Goal: Task Accomplishment & Management: Manage account settings

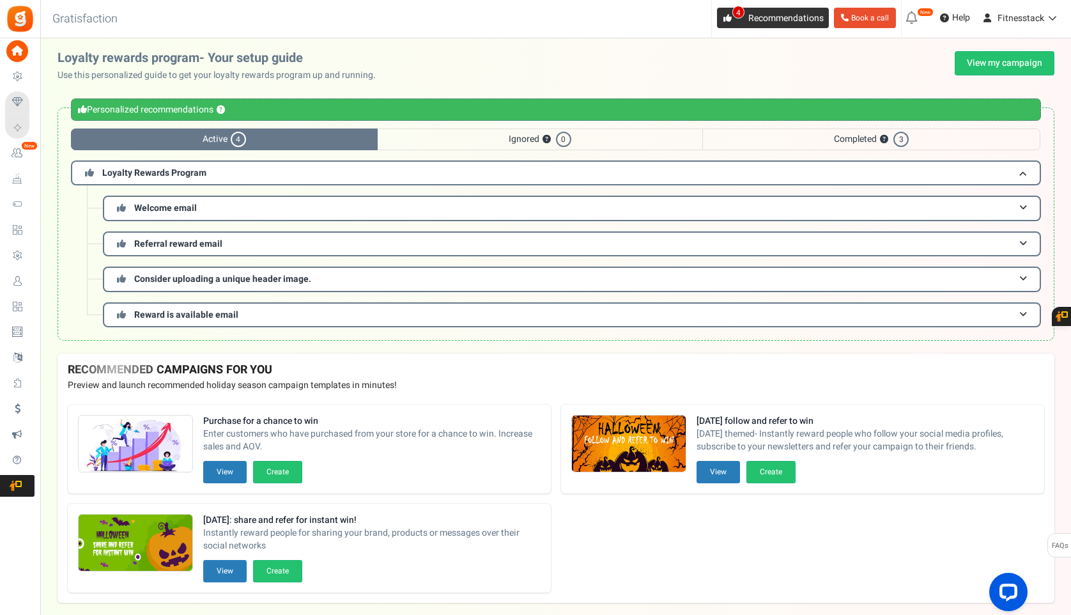
click at [734, 13] on span "4" at bounding box center [738, 12] width 12 height 13
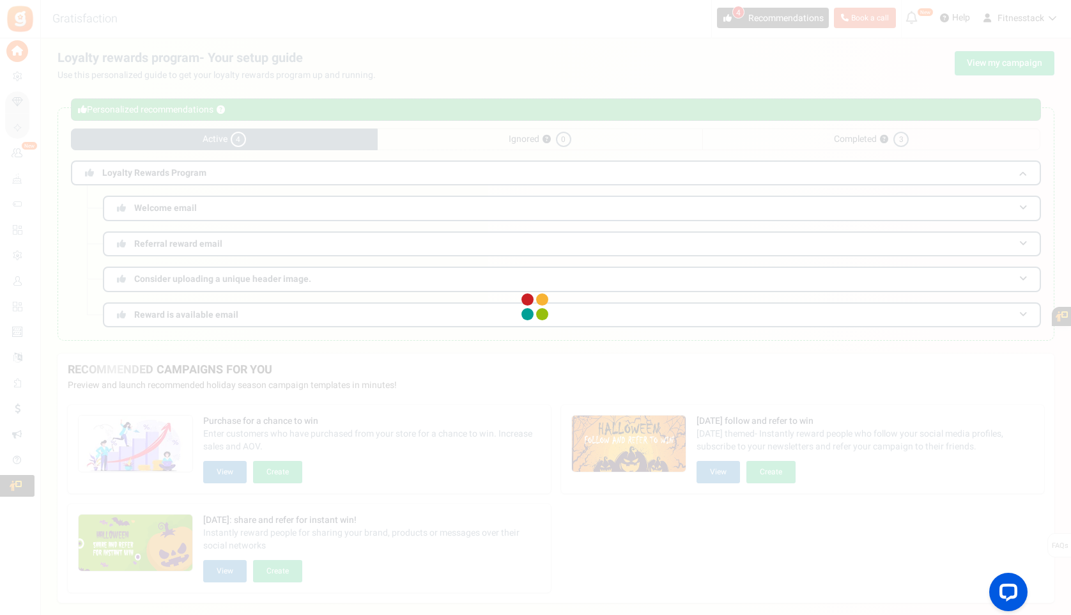
scroll to position [17, 0]
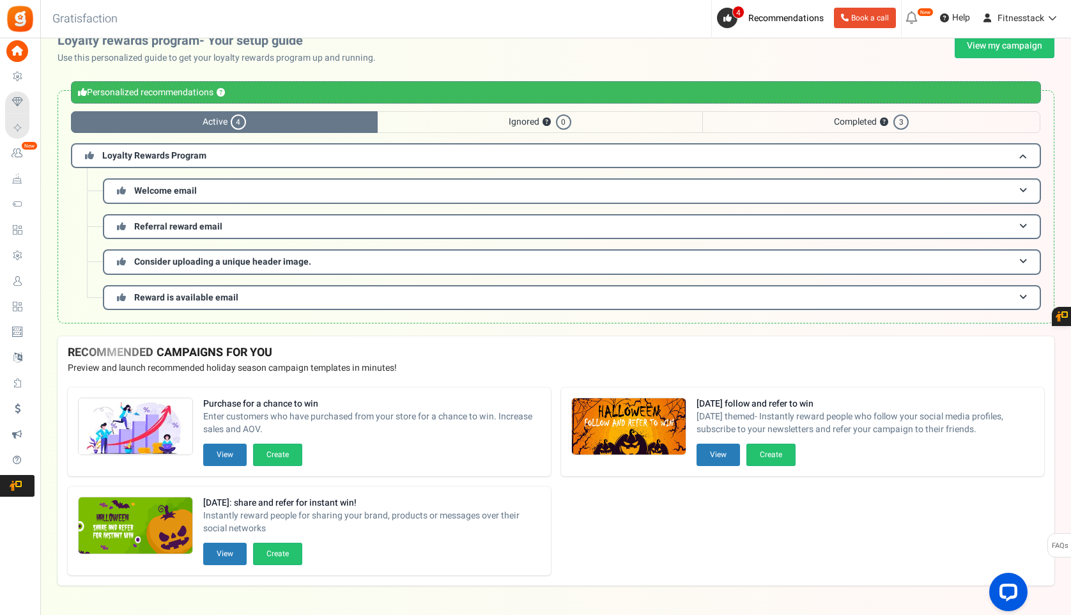
click at [902, 126] on span "3" at bounding box center [900, 121] width 15 height 15
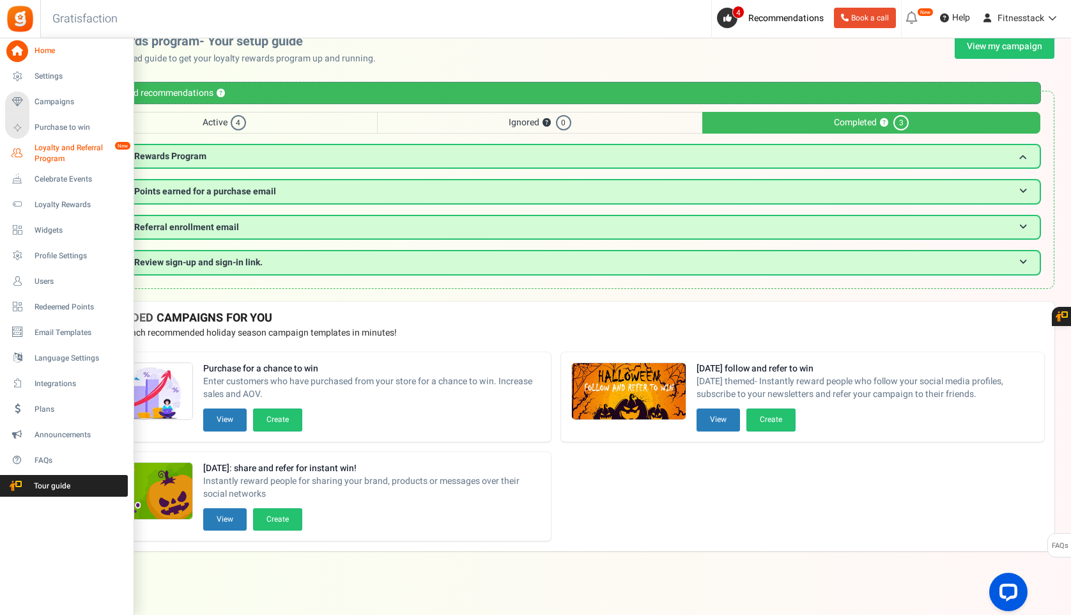
click at [24, 155] on icon at bounding box center [17, 153] width 22 height 22
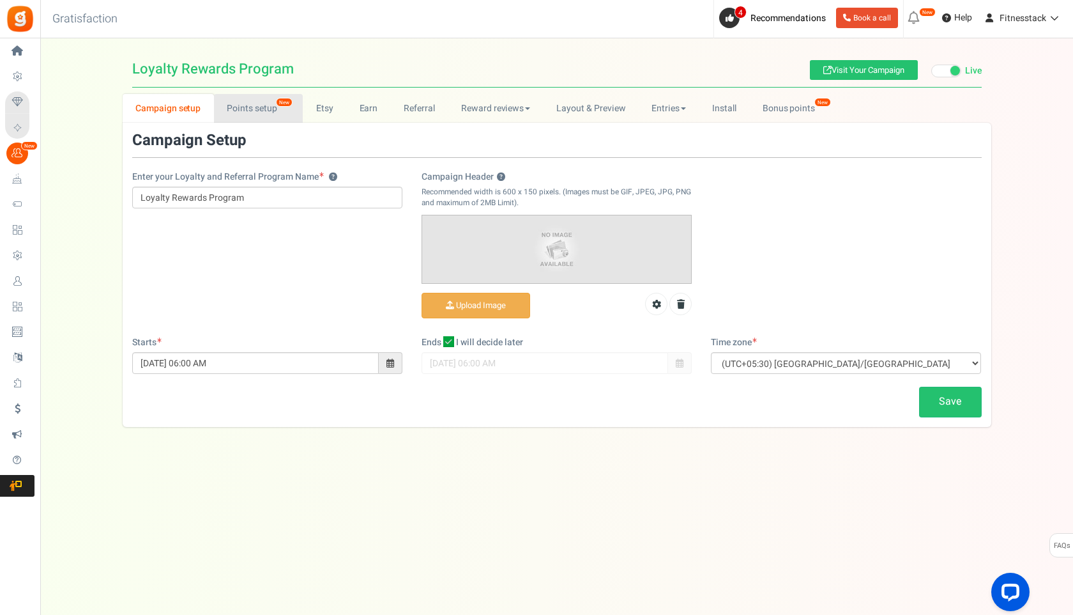
click at [243, 110] on link "Points setup New" at bounding box center [258, 108] width 89 height 29
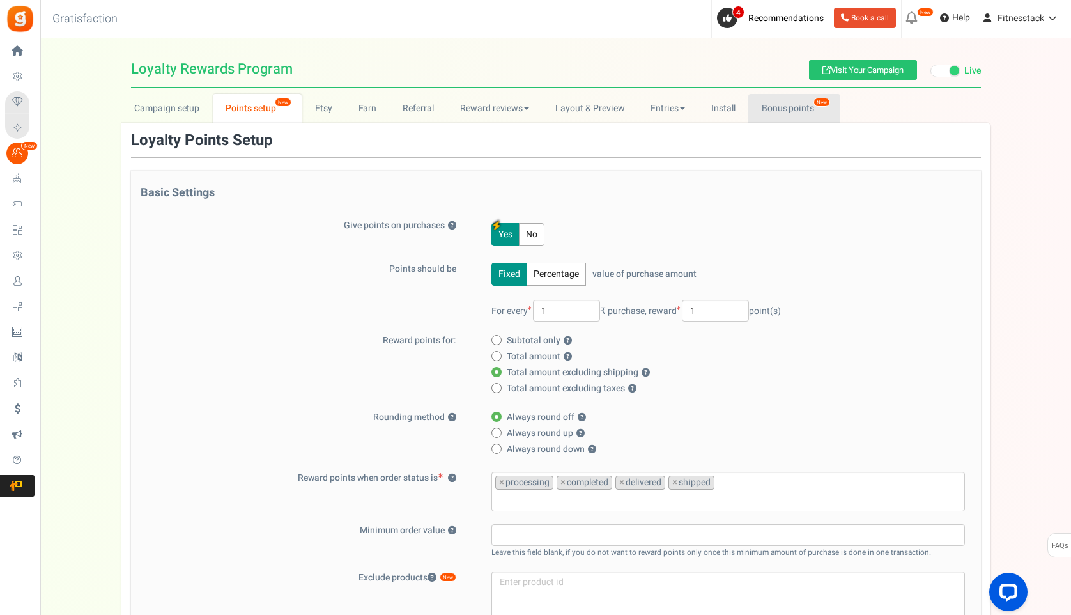
click at [786, 105] on link "Bonus points New" at bounding box center [793, 108] width 91 height 29
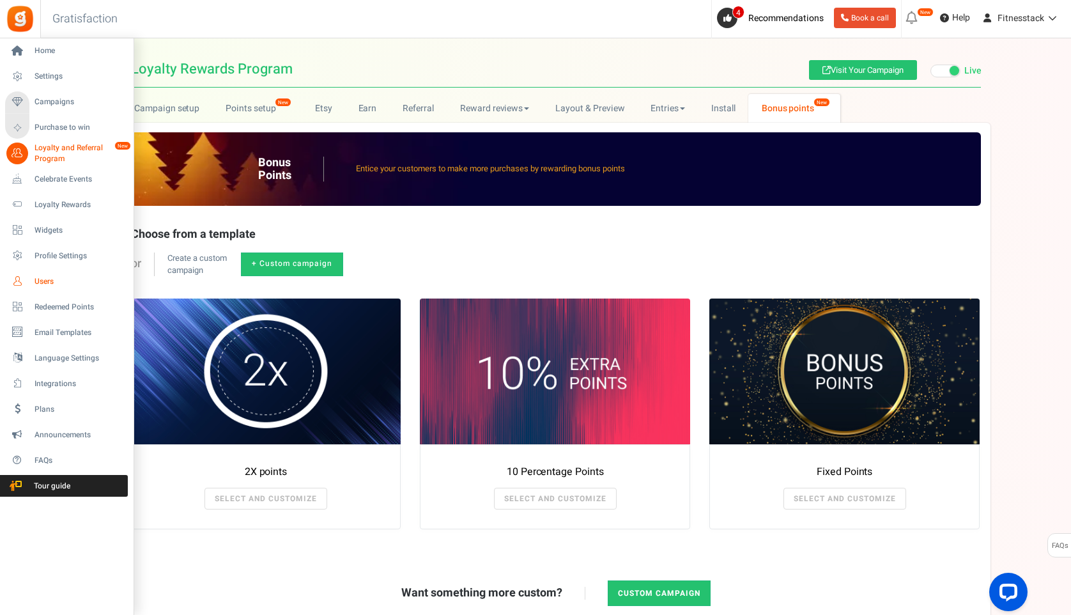
click at [38, 282] on span "Users" at bounding box center [79, 281] width 89 height 11
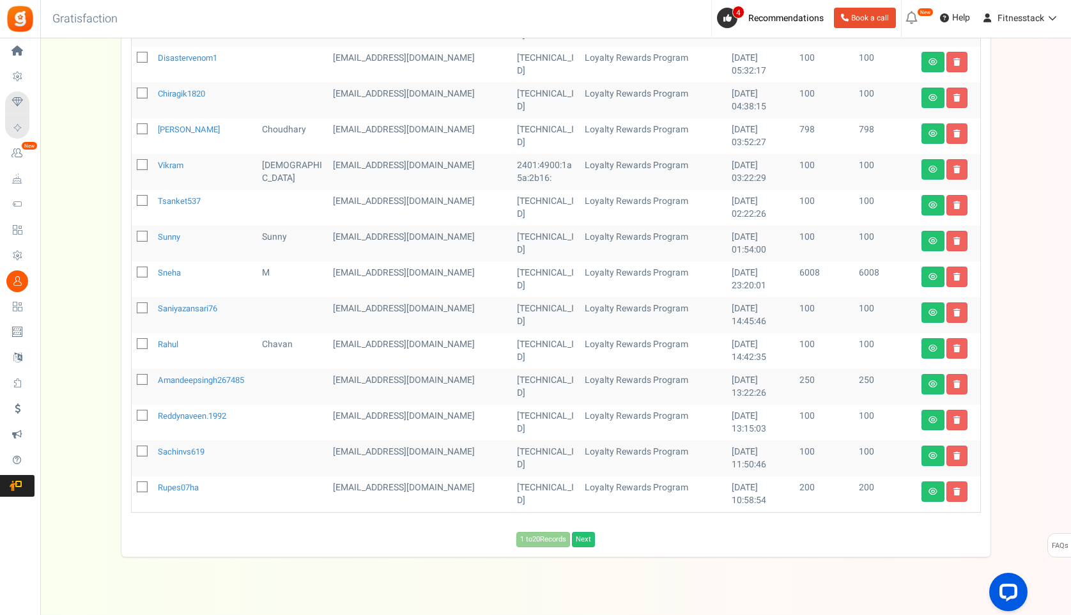
scroll to position [529, 0]
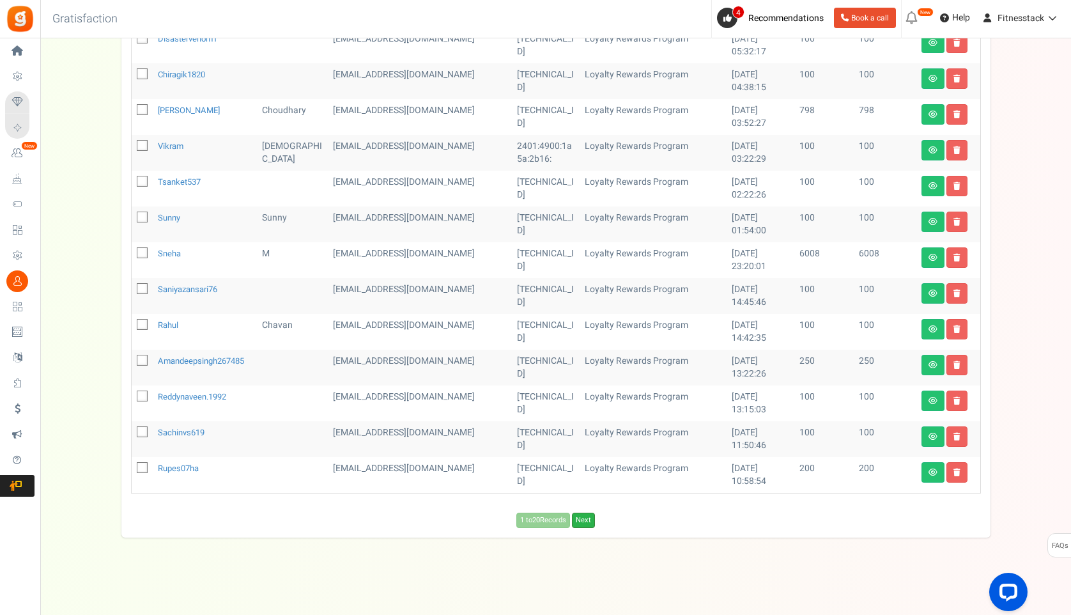
click at [583, 521] on link "Next" at bounding box center [583, 519] width 23 height 15
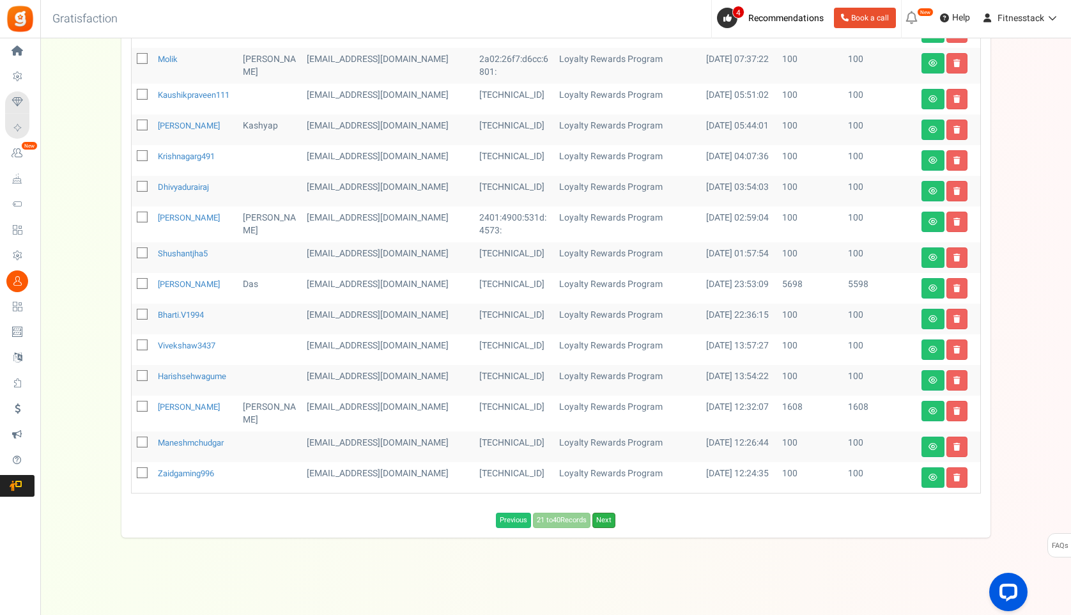
click at [608, 516] on link "Next" at bounding box center [603, 519] width 23 height 15
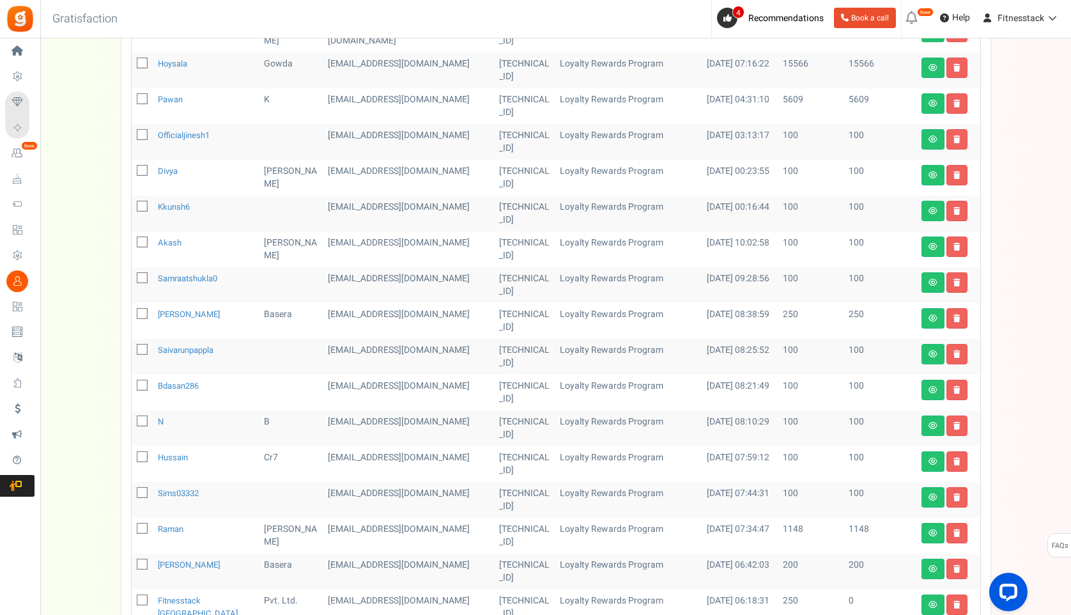
scroll to position [414, 0]
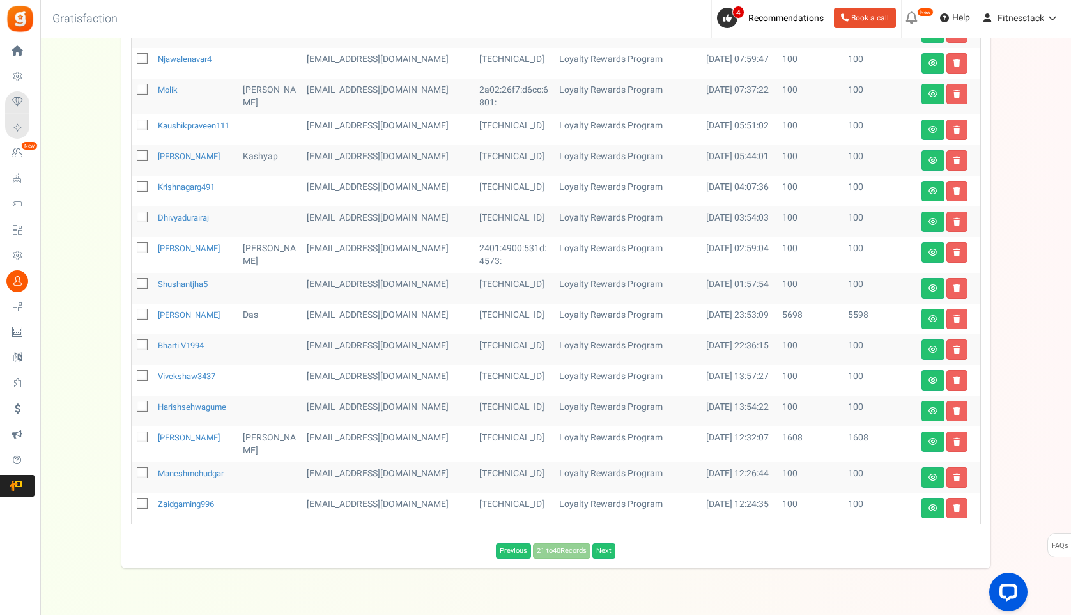
scroll to position [529, 0]
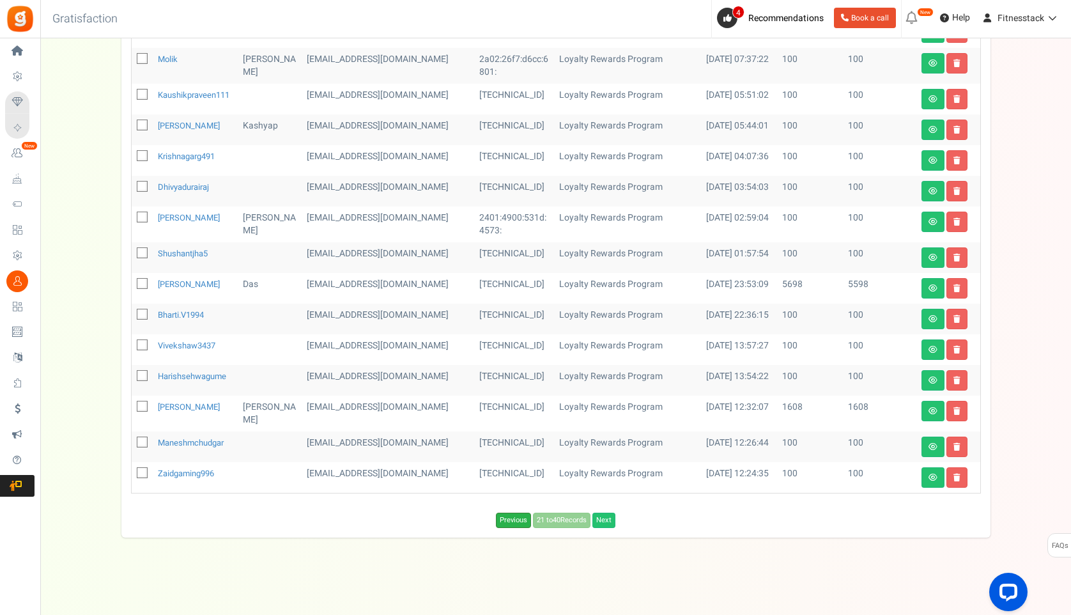
click at [512, 515] on link "Previous" at bounding box center [513, 519] width 35 height 15
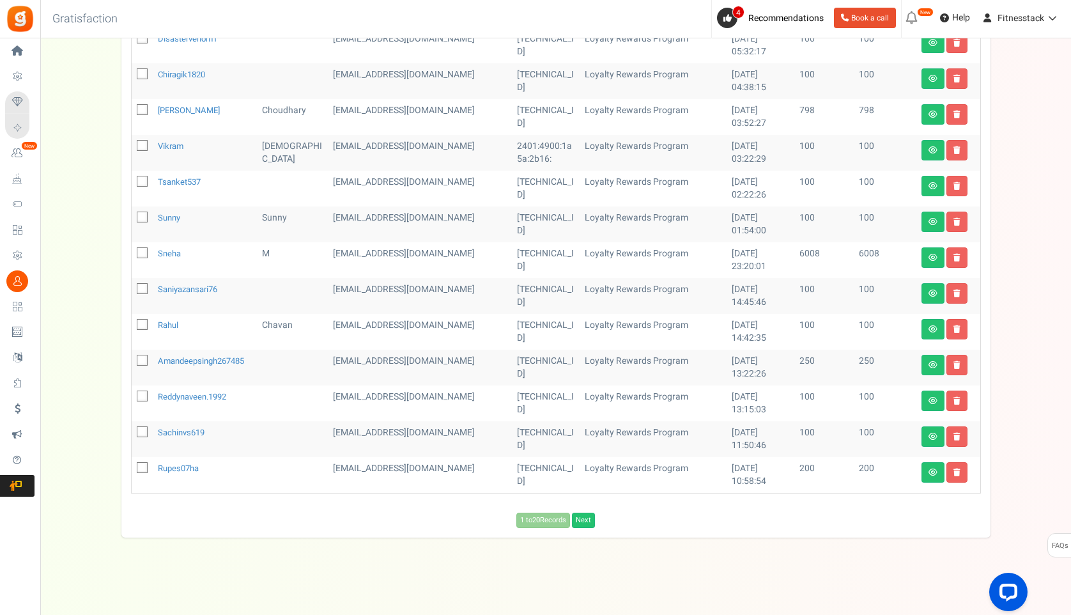
click at [493, 516] on div "1 to 20 Records Next Loading..." at bounding box center [555, 519] width 869 height 15
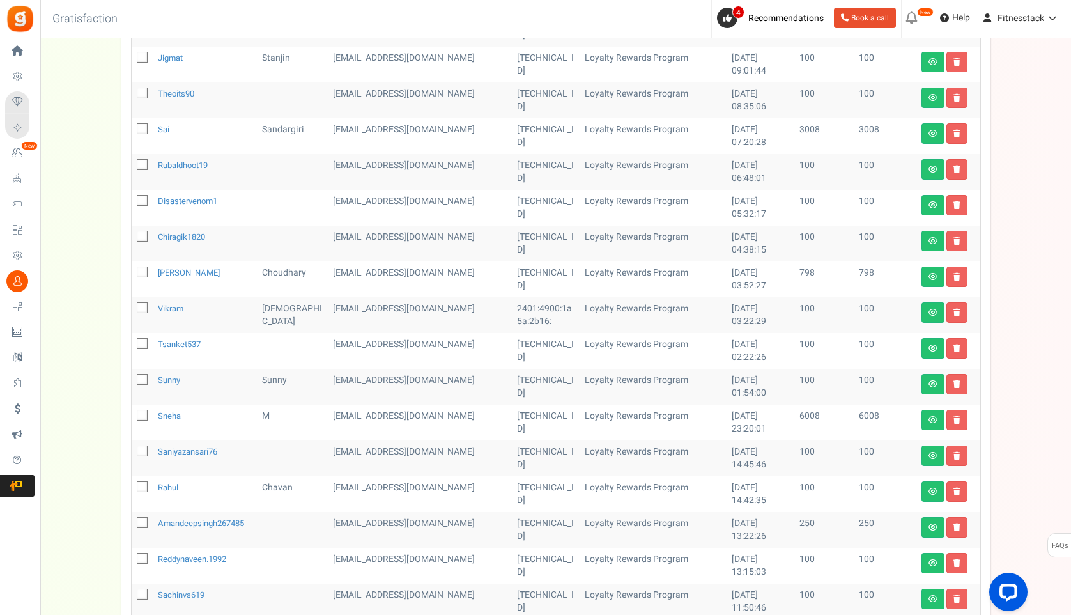
scroll to position [364, 0]
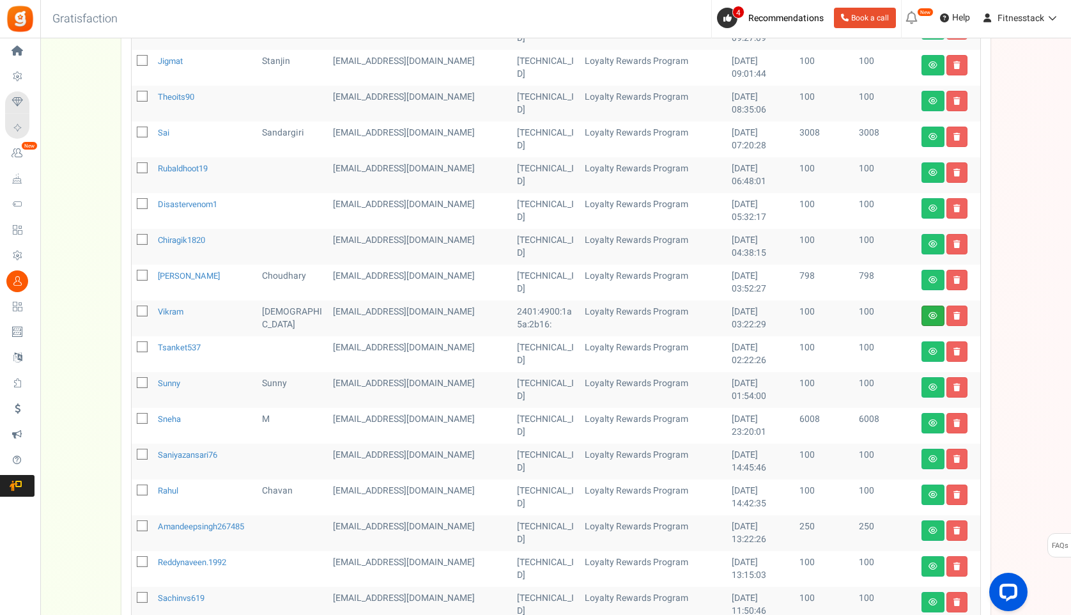
click at [932, 310] on link at bounding box center [932, 315] width 23 height 20
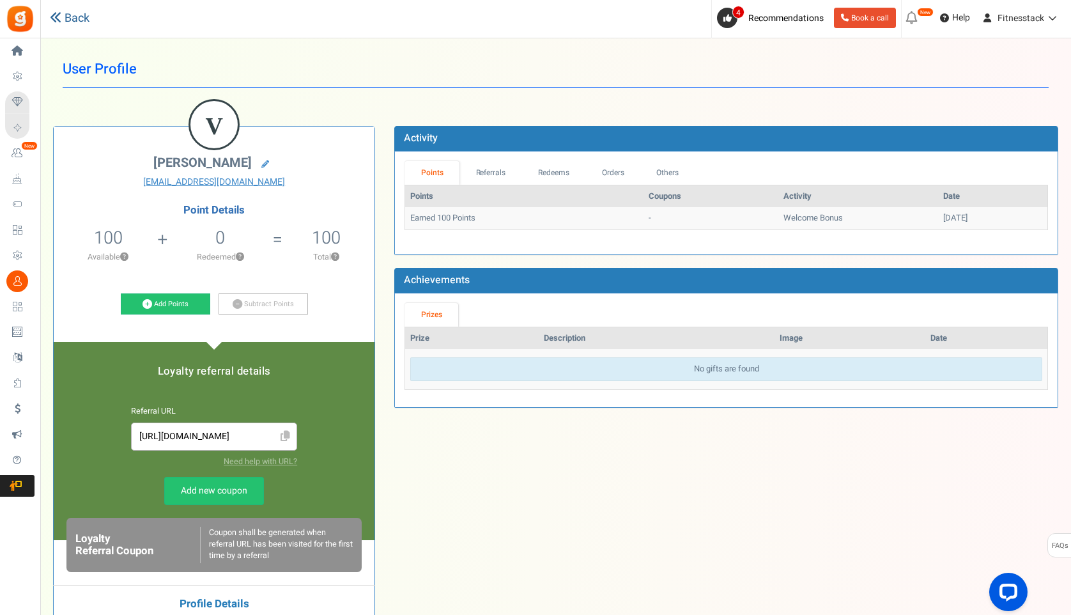
click at [50, 19] on icon at bounding box center [56, 18] width 12 height 12
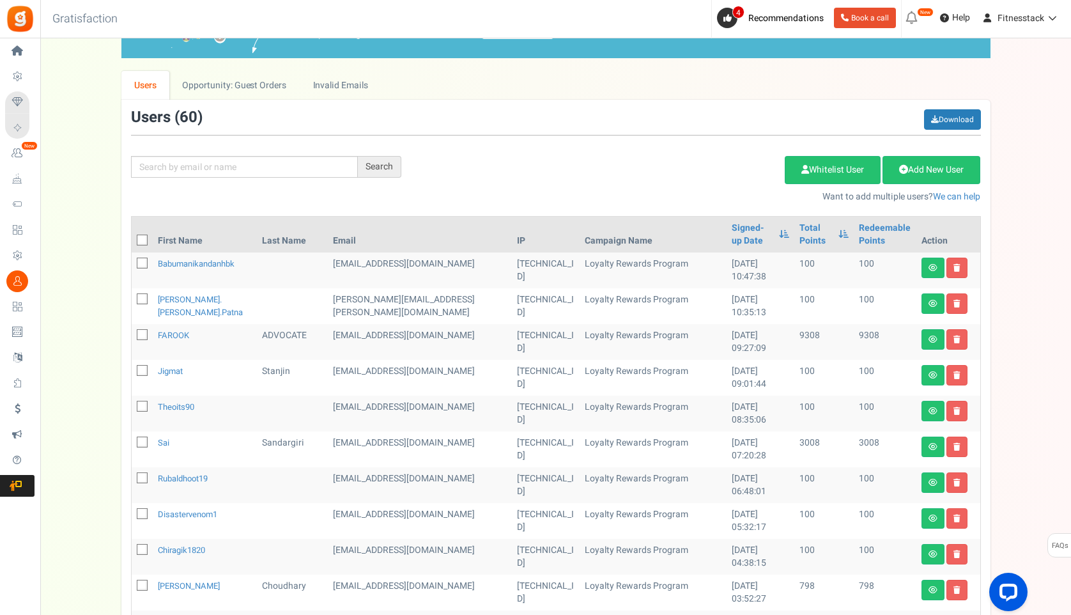
scroll to position [55, 0]
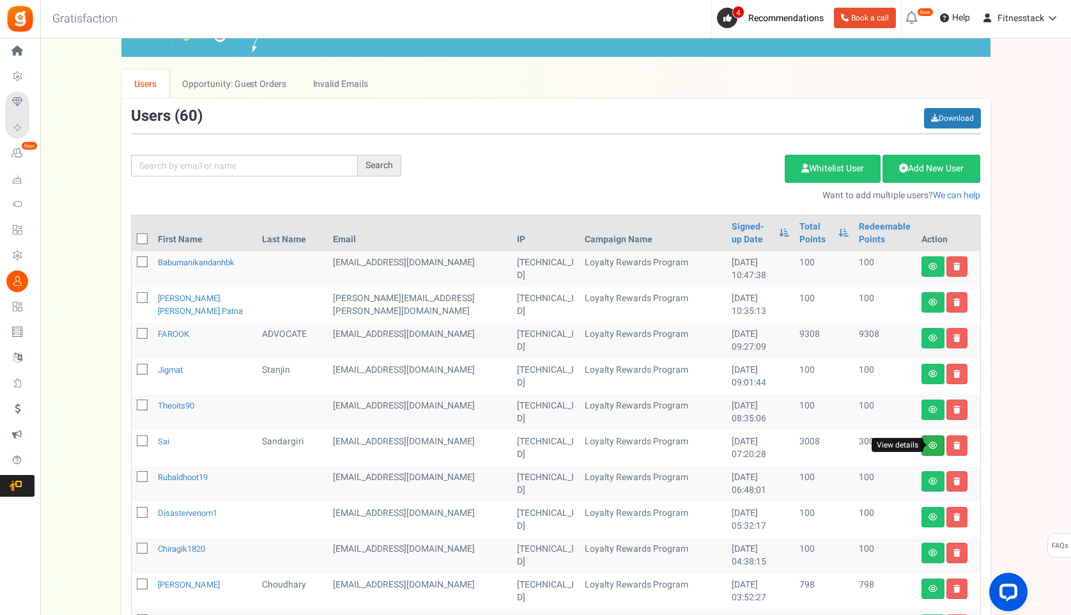
click at [932, 445] on icon at bounding box center [932, 445] width 9 height 8
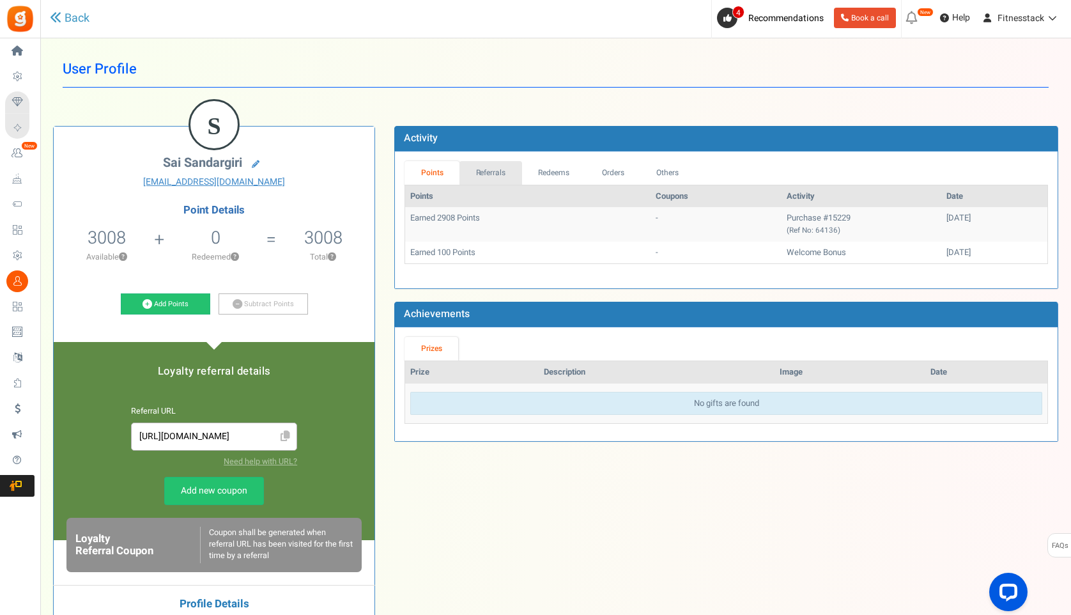
click at [478, 176] on link "Referrals" at bounding box center [490, 173] width 63 height 24
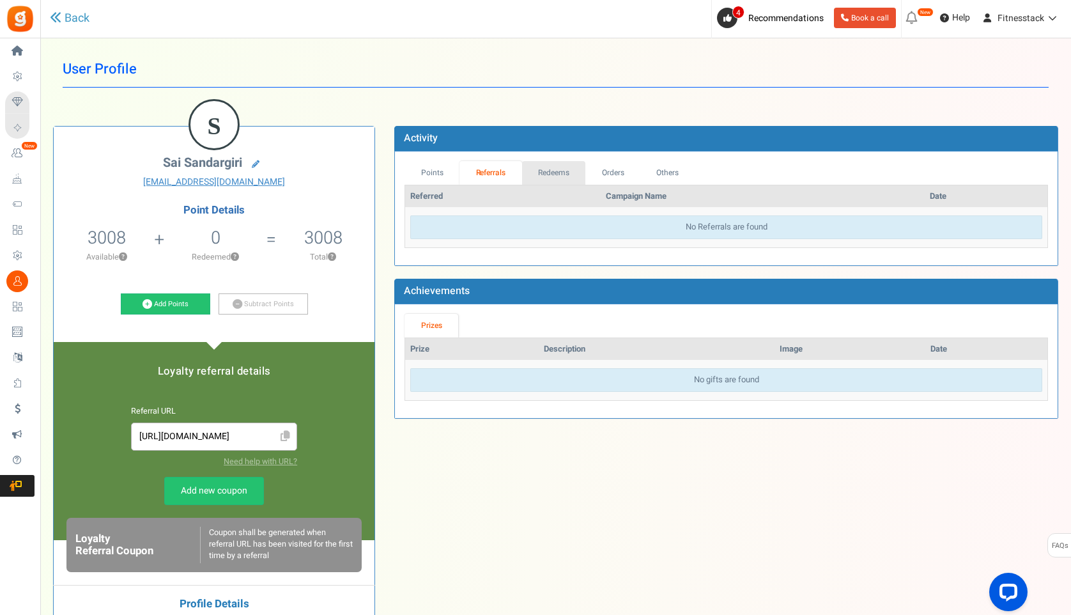
click at [553, 178] on link "Redeems" at bounding box center [554, 173] width 64 height 24
click at [612, 170] on link "Orders" at bounding box center [612, 173] width 55 height 24
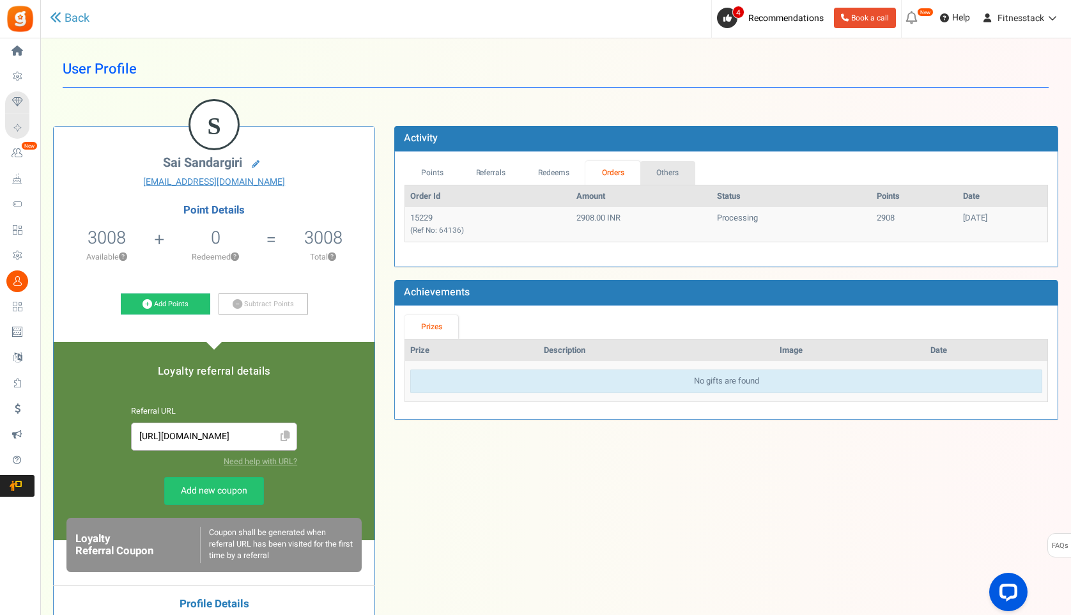
click at [654, 170] on link "Others" at bounding box center [667, 173] width 55 height 24
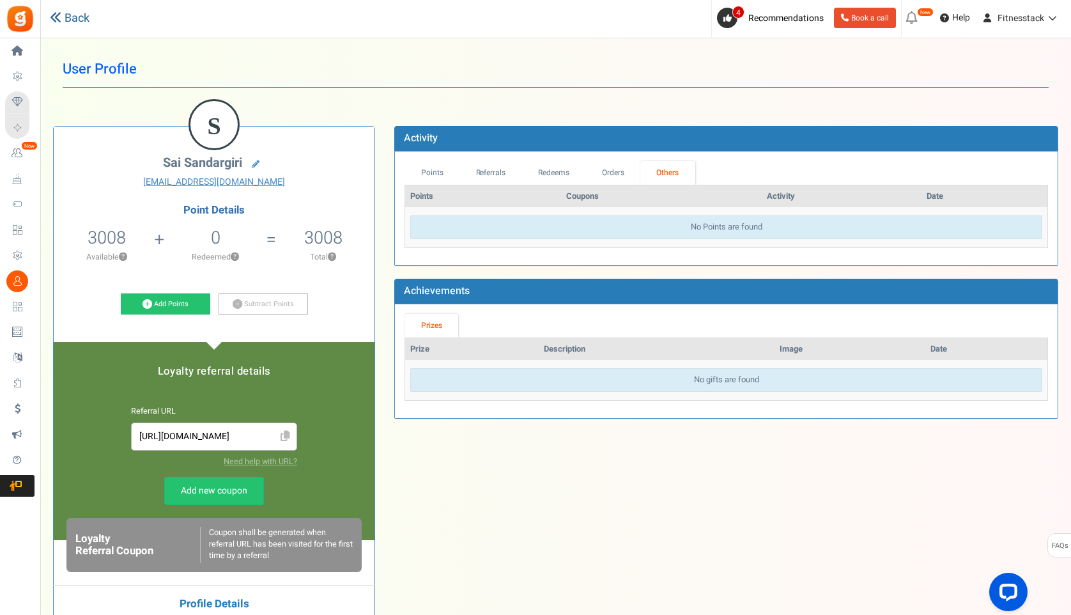
click at [55, 17] on icon at bounding box center [56, 18] width 12 height 12
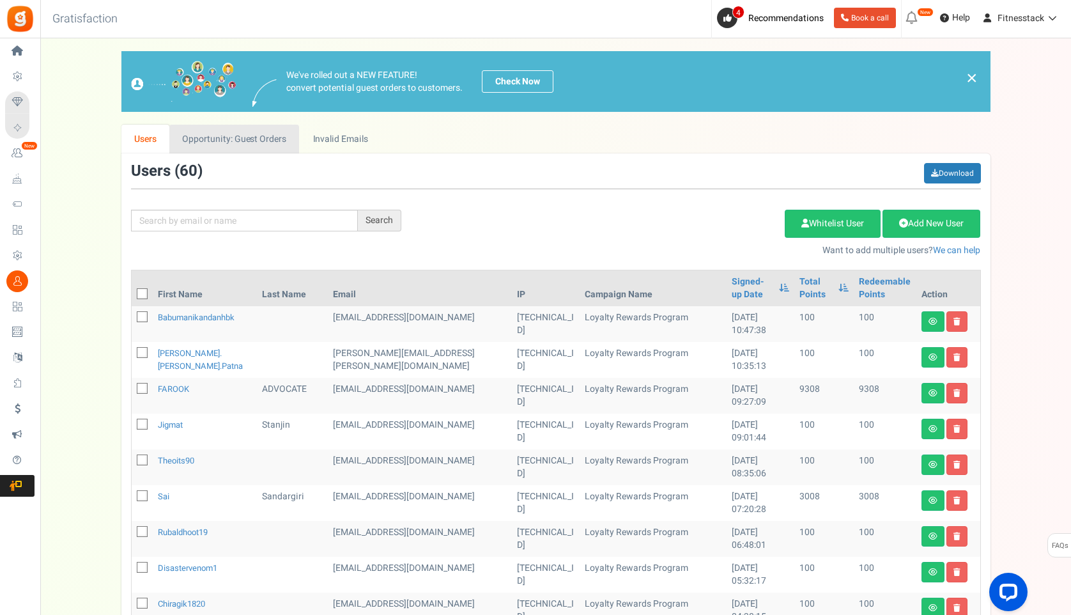
click at [192, 135] on link "Opportunity: Guest Orders" at bounding box center [234, 139] width 130 height 29
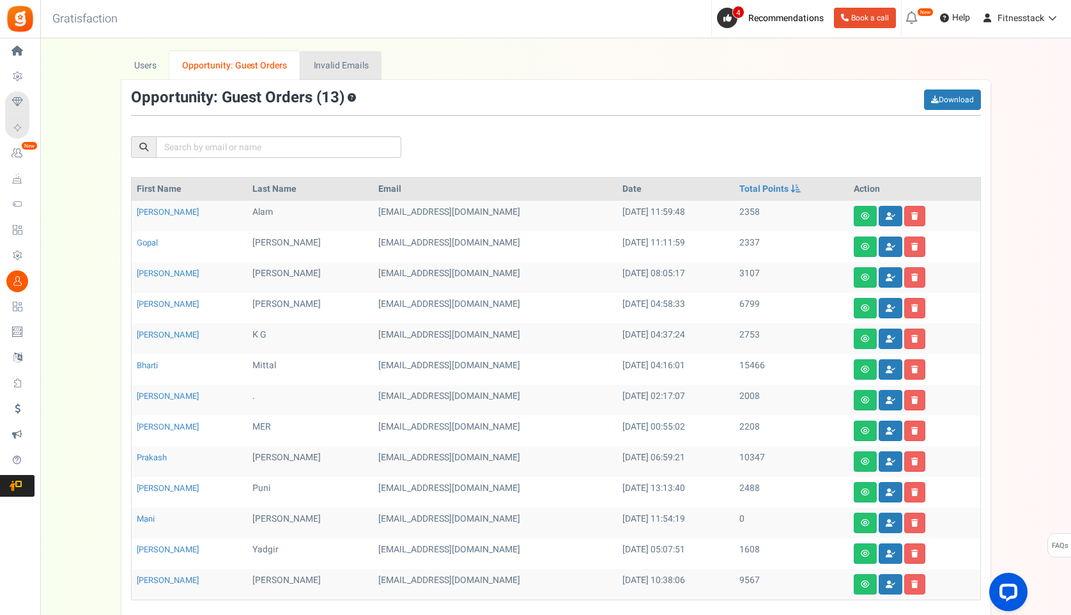
click at [327, 65] on link "Invalid Emails" at bounding box center [340, 65] width 81 height 29
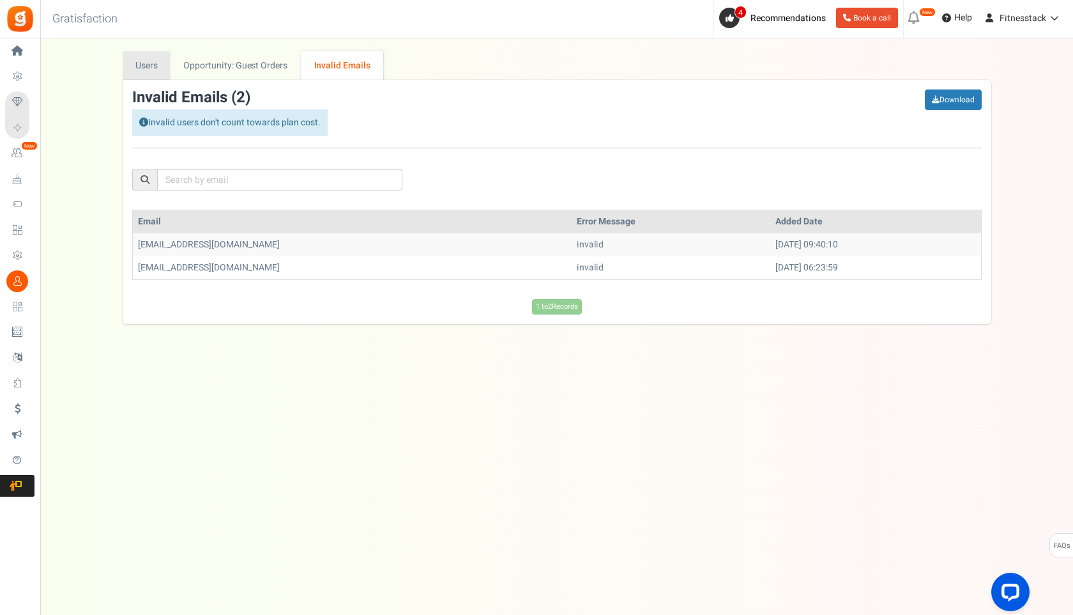
click at [141, 69] on link "Users" at bounding box center [147, 65] width 49 height 29
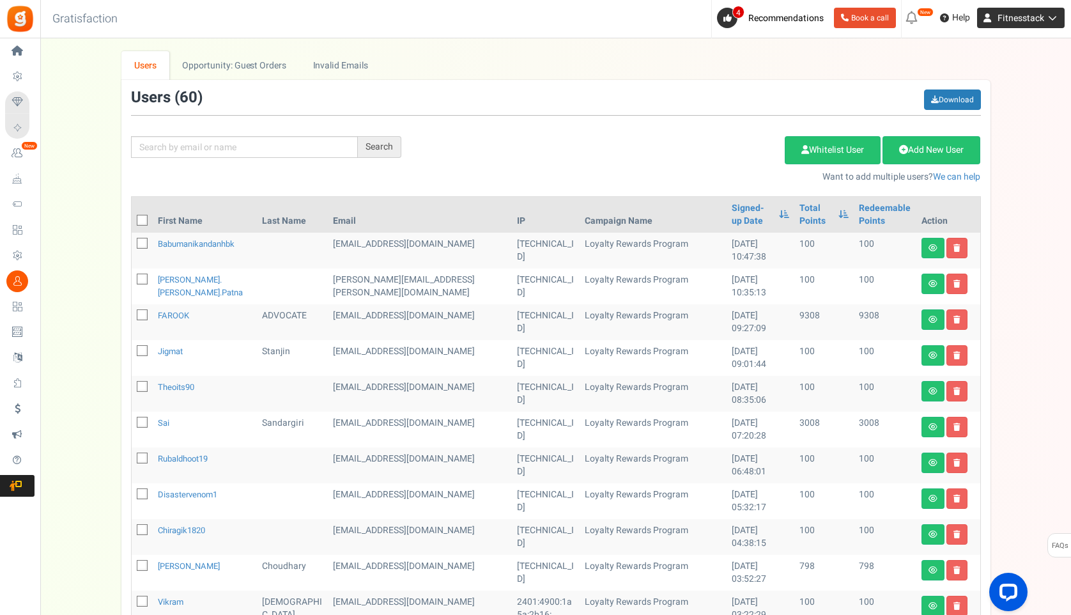
click at [1032, 19] on span "Fitnesstack" at bounding box center [1020, 18] width 47 height 13
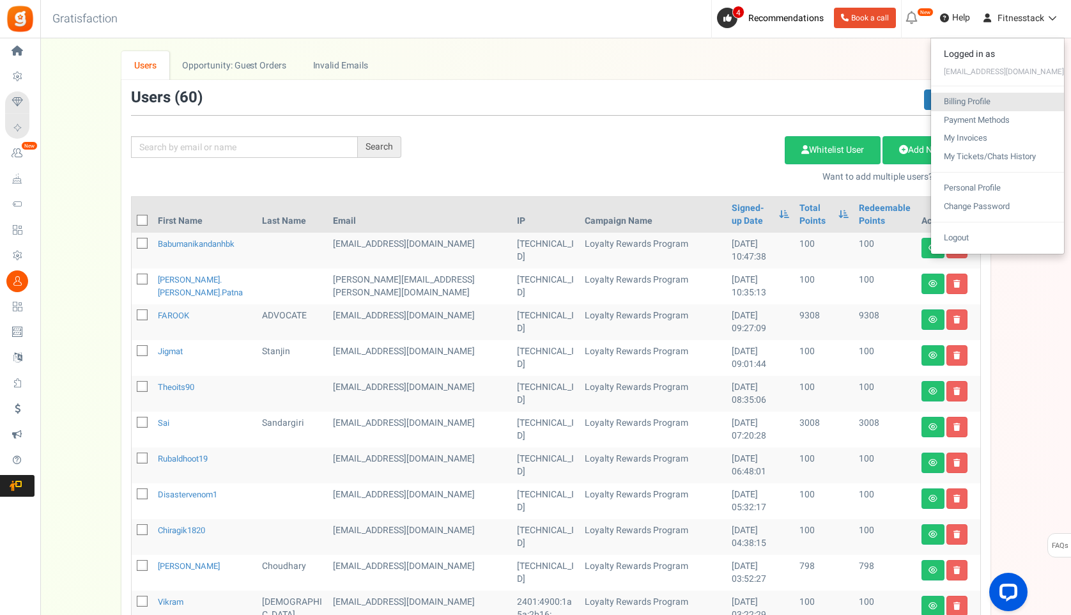
click at [989, 96] on link "Billing Profile" at bounding box center [997, 102] width 133 height 19
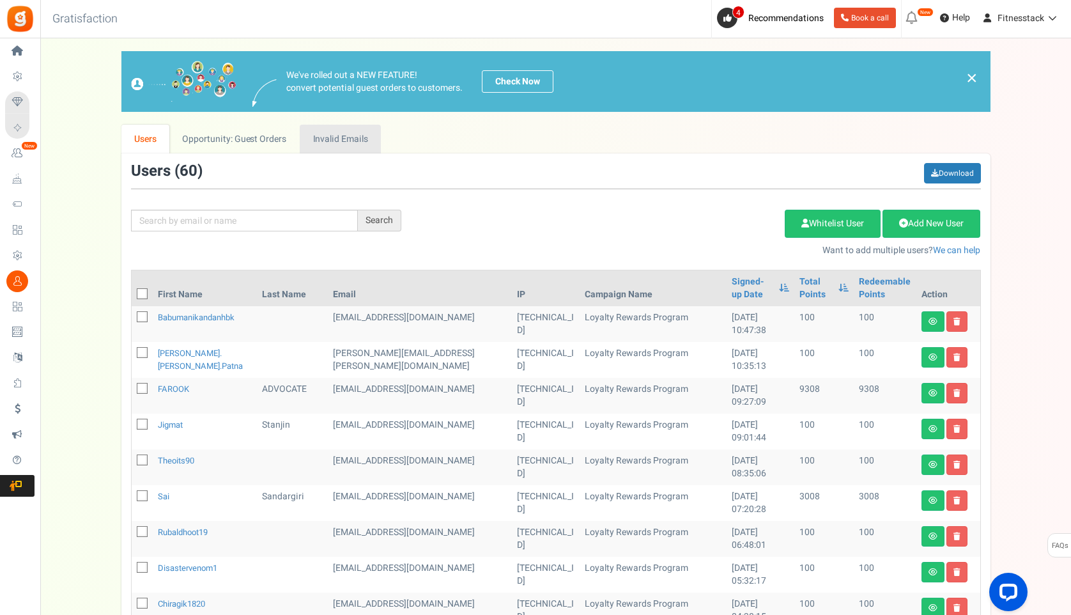
click at [318, 141] on link "Invalid Emails" at bounding box center [340, 139] width 81 height 29
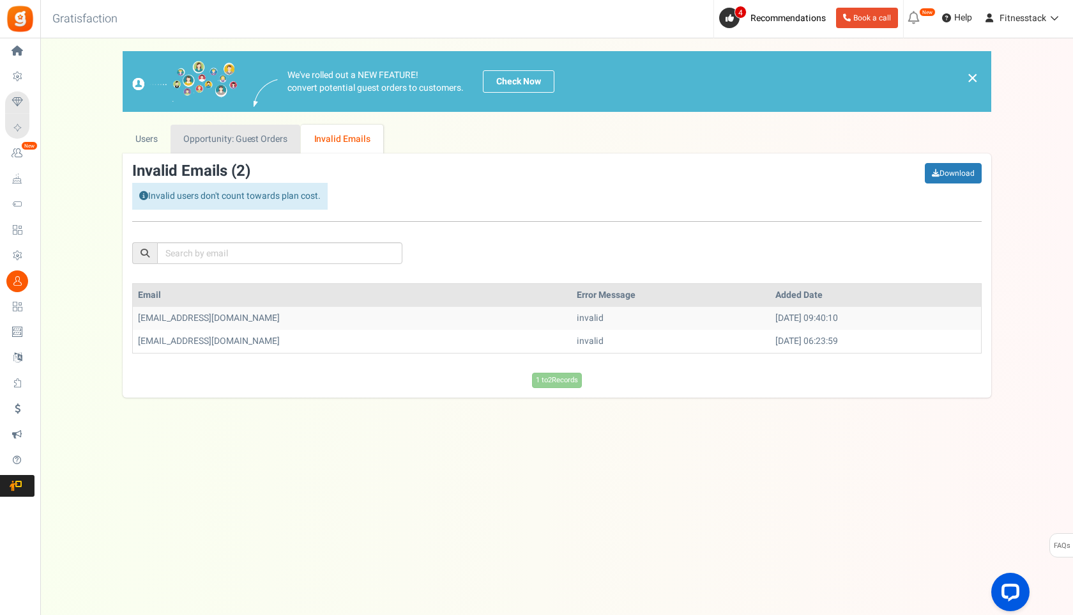
click at [259, 129] on link "Opportunity: Guest Orders" at bounding box center [236, 139] width 130 height 29
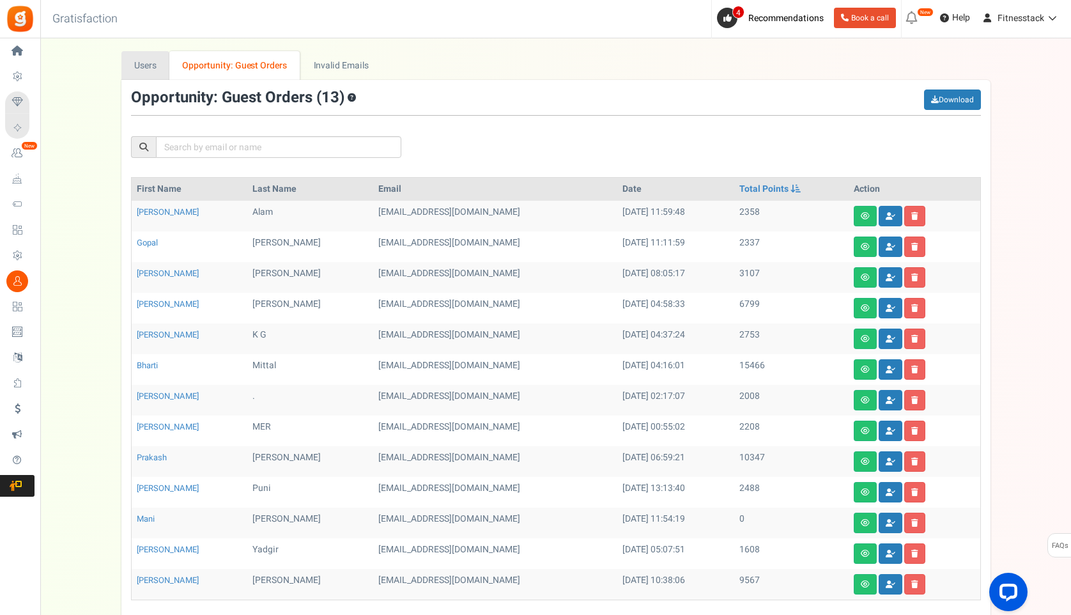
click at [157, 72] on link "Users" at bounding box center [145, 65] width 49 height 29
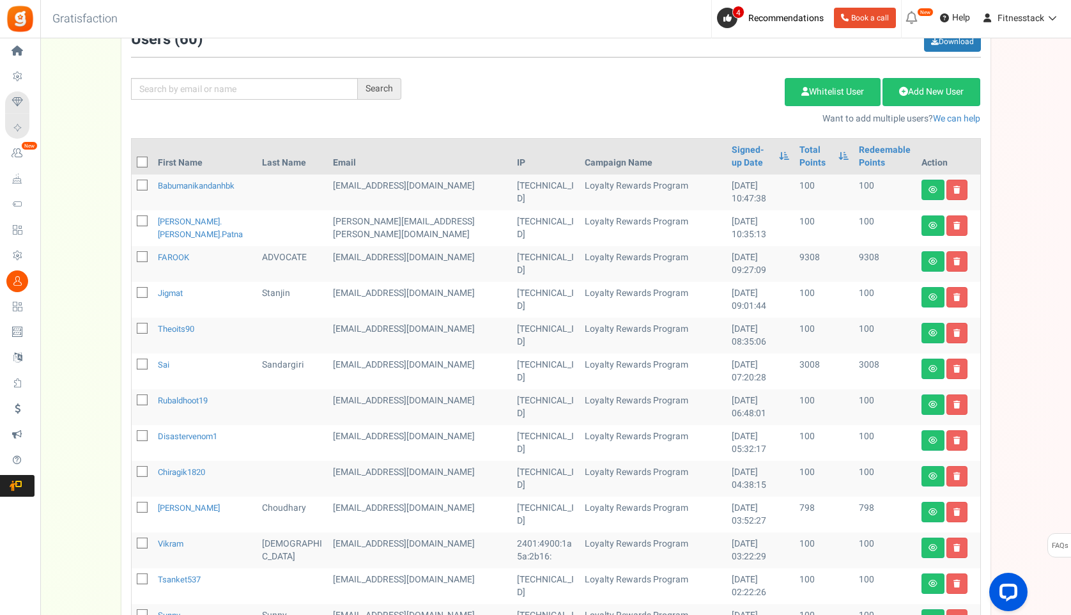
scroll to position [56, 0]
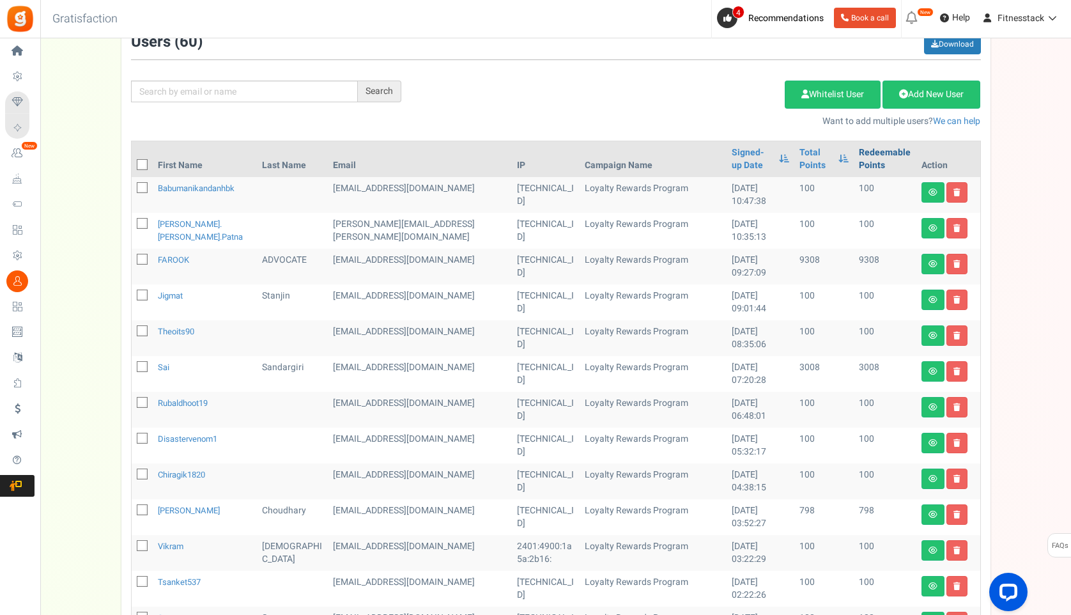
click at [859, 152] on link "Redeemable Points" at bounding box center [885, 159] width 52 height 26
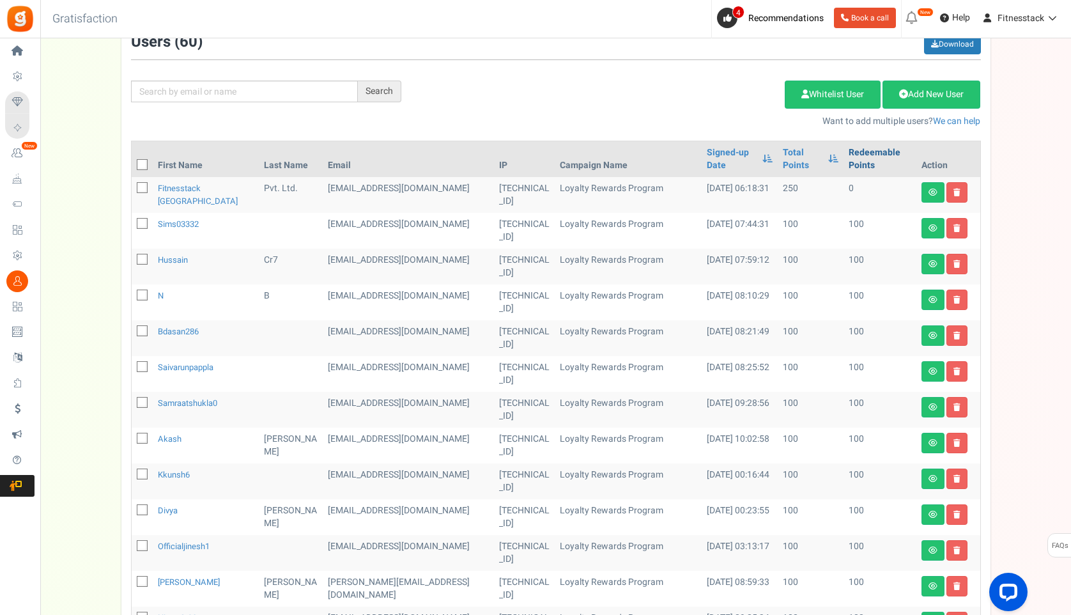
click at [852, 158] on link "Redeemable Points" at bounding box center [879, 159] width 63 height 26
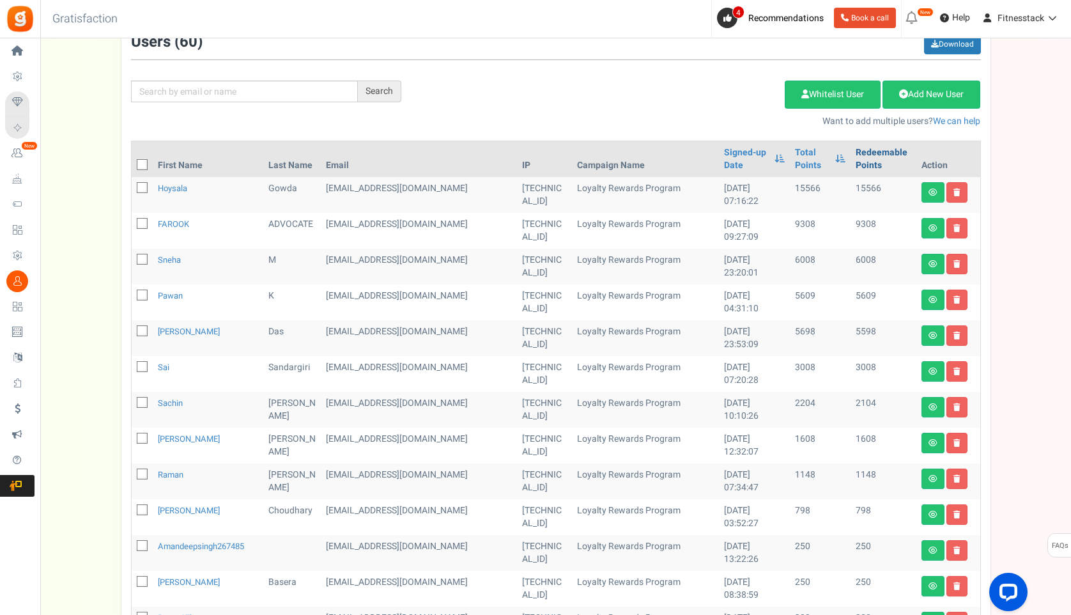
click at [855, 152] on link "Redeemable Points" at bounding box center [882, 159] width 55 height 26
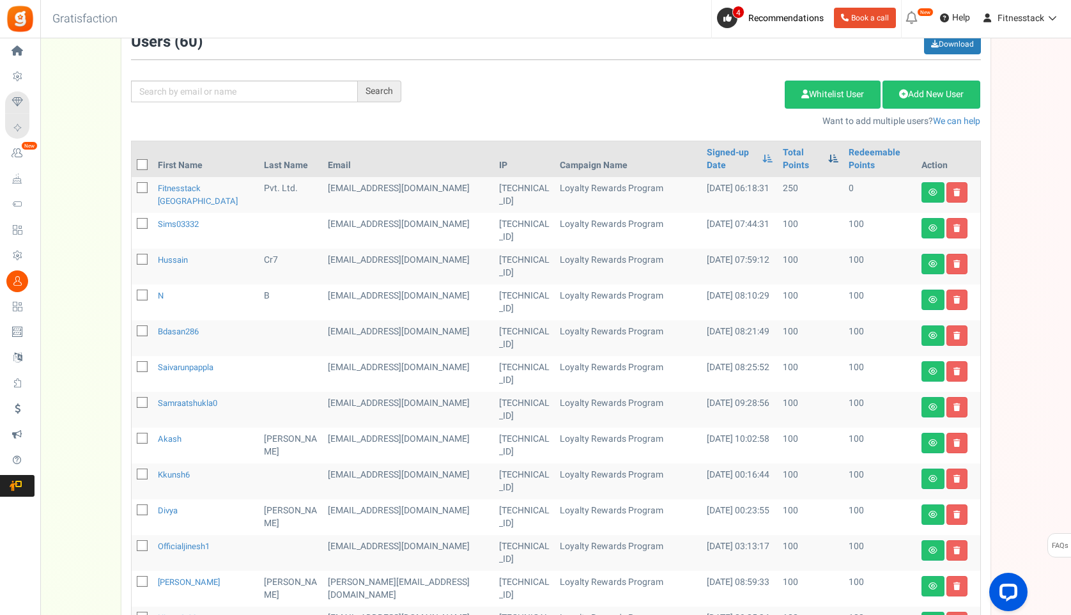
click at [828, 156] on span at bounding box center [833, 158] width 10 height 9
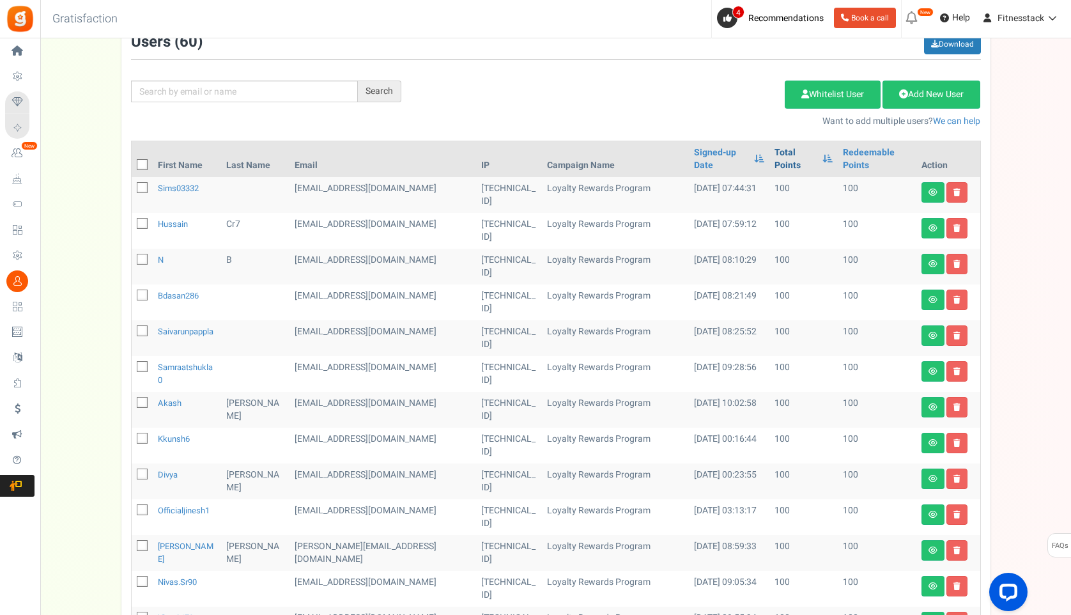
click at [774, 163] on link "Total Points" at bounding box center [795, 159] width 42 height 26
click at [754, 162] on span at bounding box center [759, 158] width 10 height 9
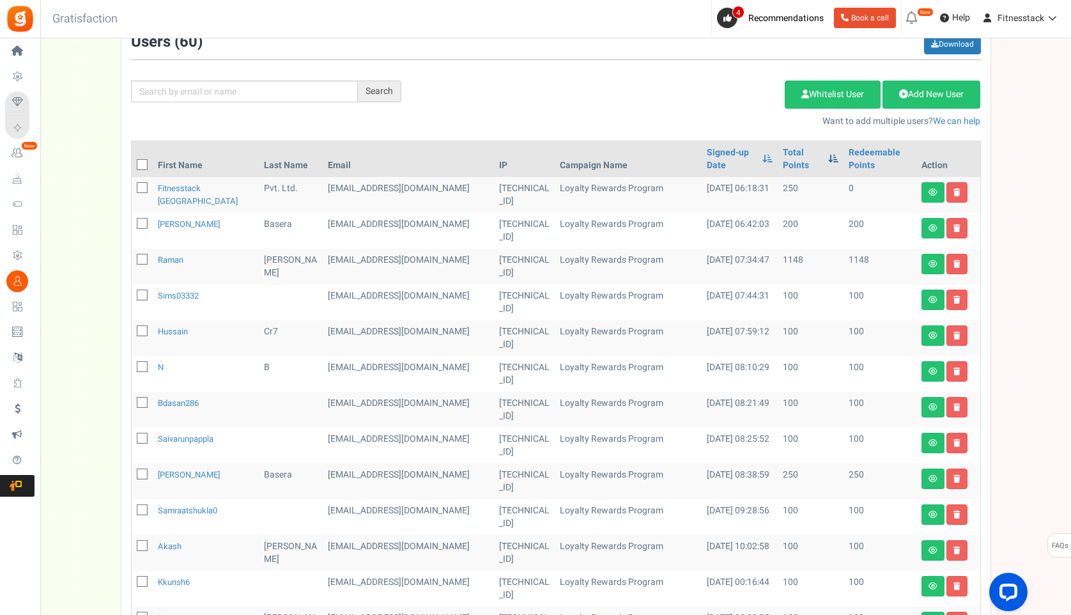
click at [828, 154] on span at bounding box center [833, 158] width 10 height 9
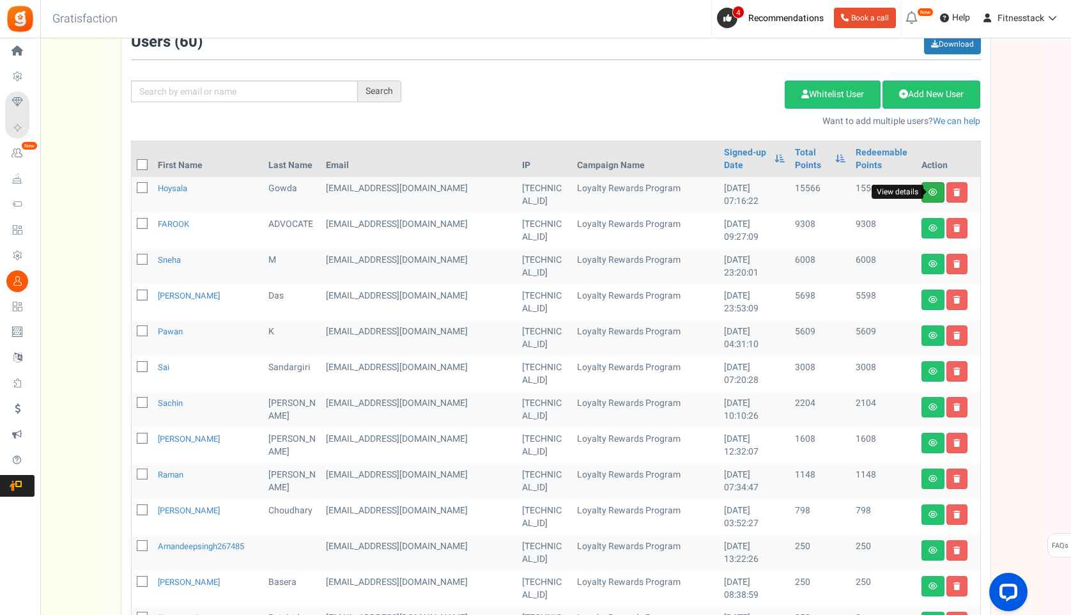
click at [933, 192] on icon at bounding box center [932, 192] width 9 height 8
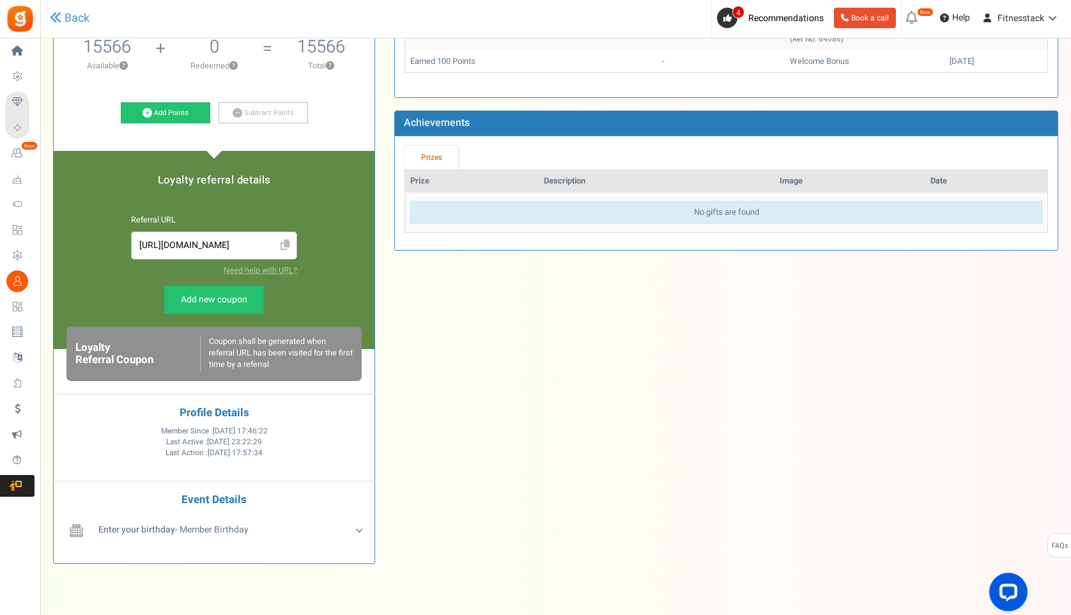
scroll to position [192, 0]
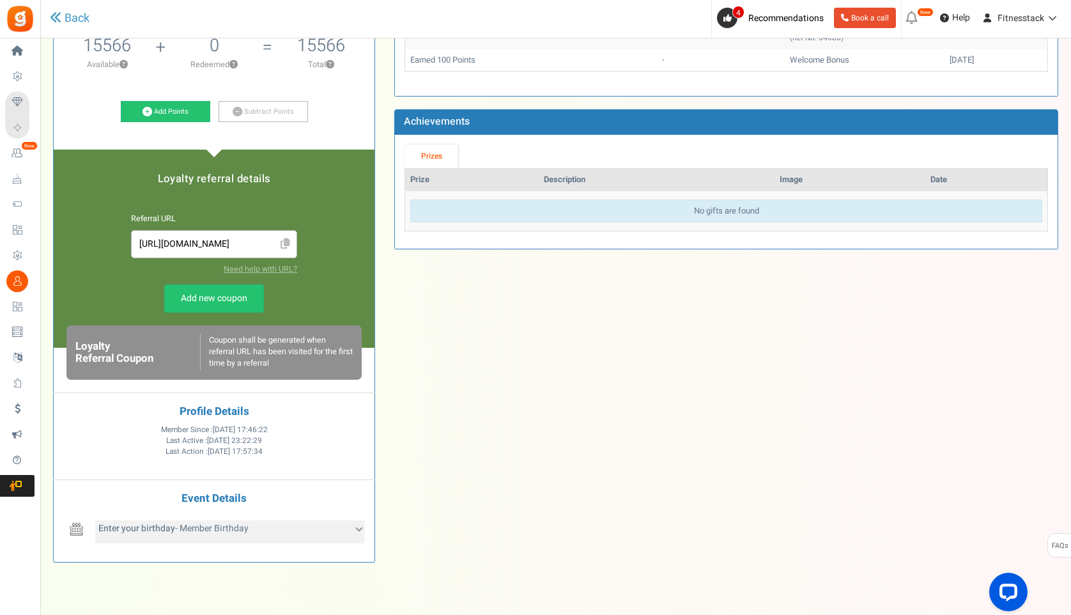
click at [345, 527] on div "Enter your birthday - Member Birthday" at bounding box center [230, 531] width 270 height 23
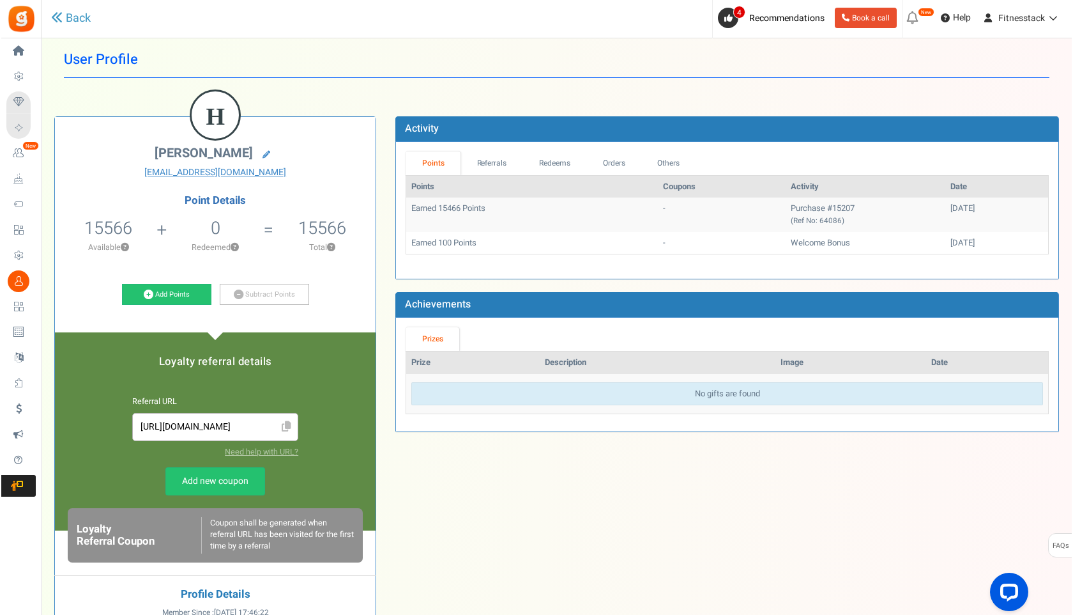
scroll to position [0, 0]
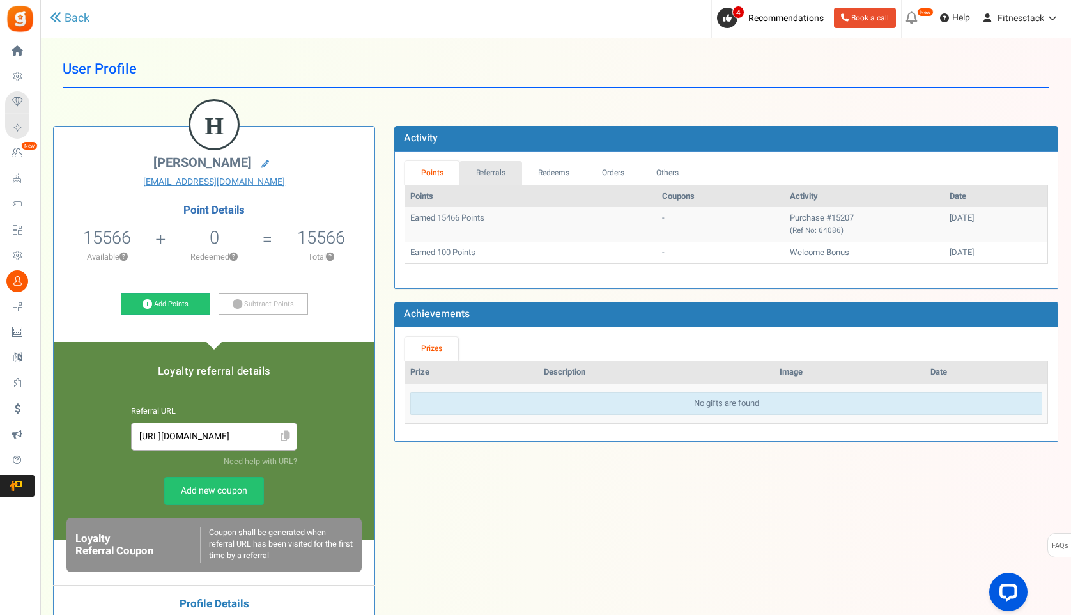
click at [492, 171] on link "Referrals" at bounding box center [490, 173] width 63 height 24
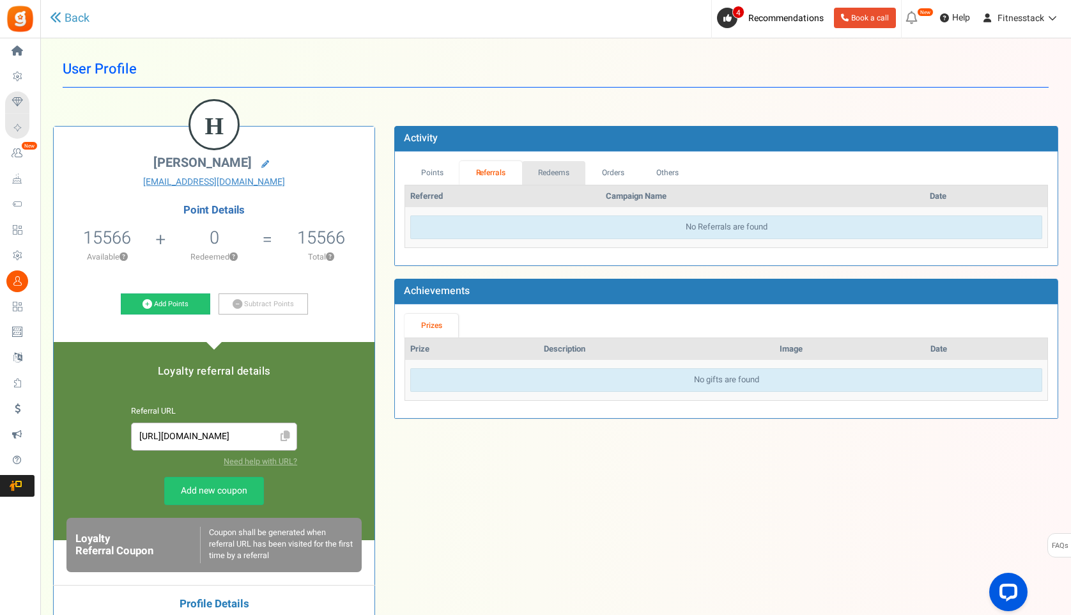
click at [543, 178] on link "Redeems" at bounding box center [554, 173] width 64 height 24
click at [607, 172] on link "Orders" at bounding box center [612, 173] width 55 height 24
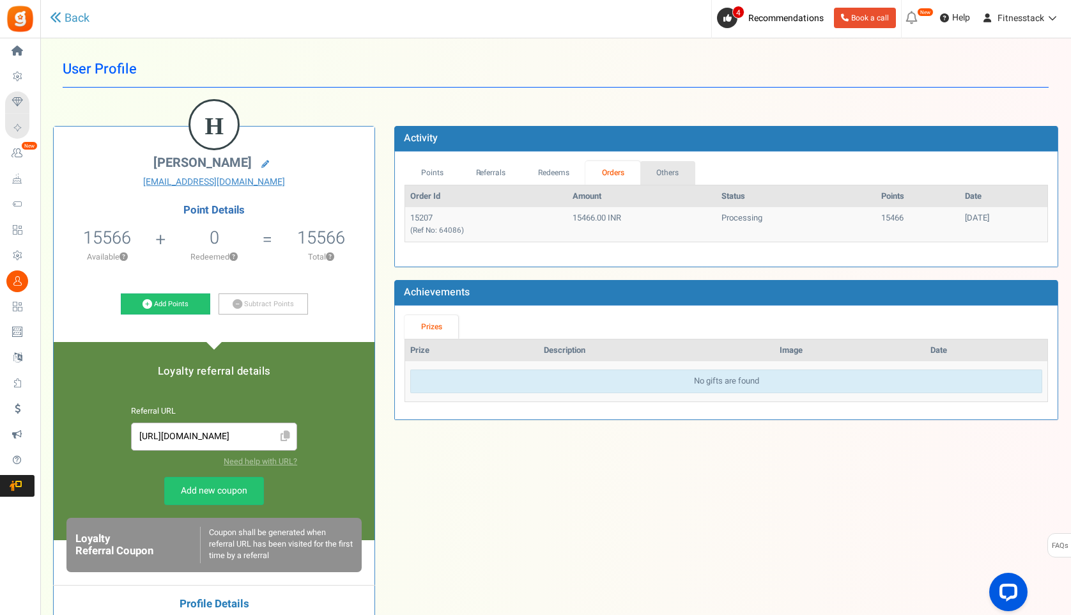
click at [665, 175] on link "Others" at bounding box center [667, 173] width 55 height 24
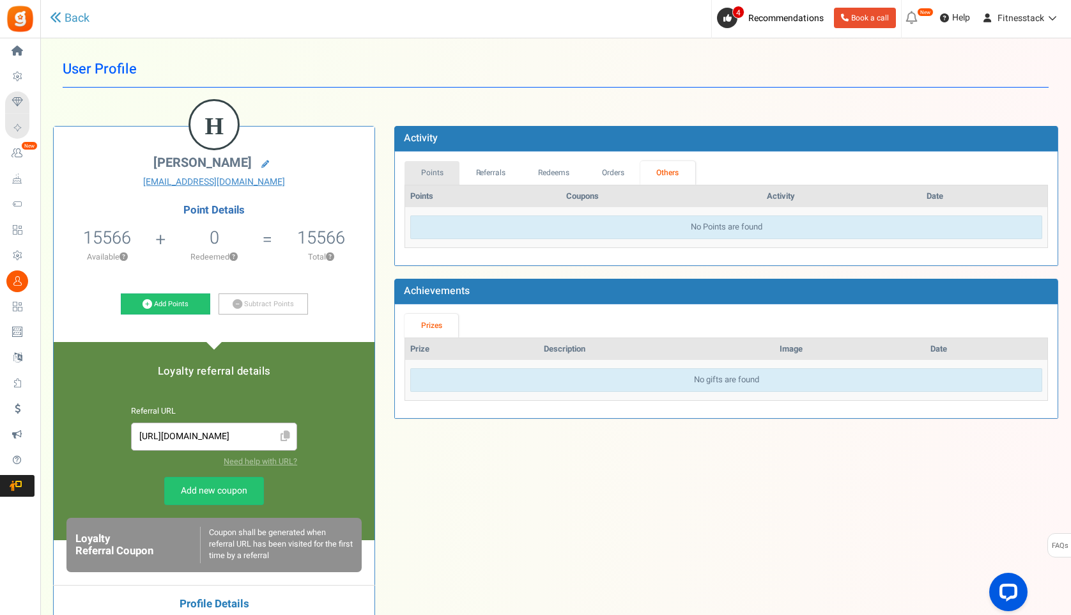
click at [435, 165] on link "Points" at bounding box center [431, 173] width 55 height 24
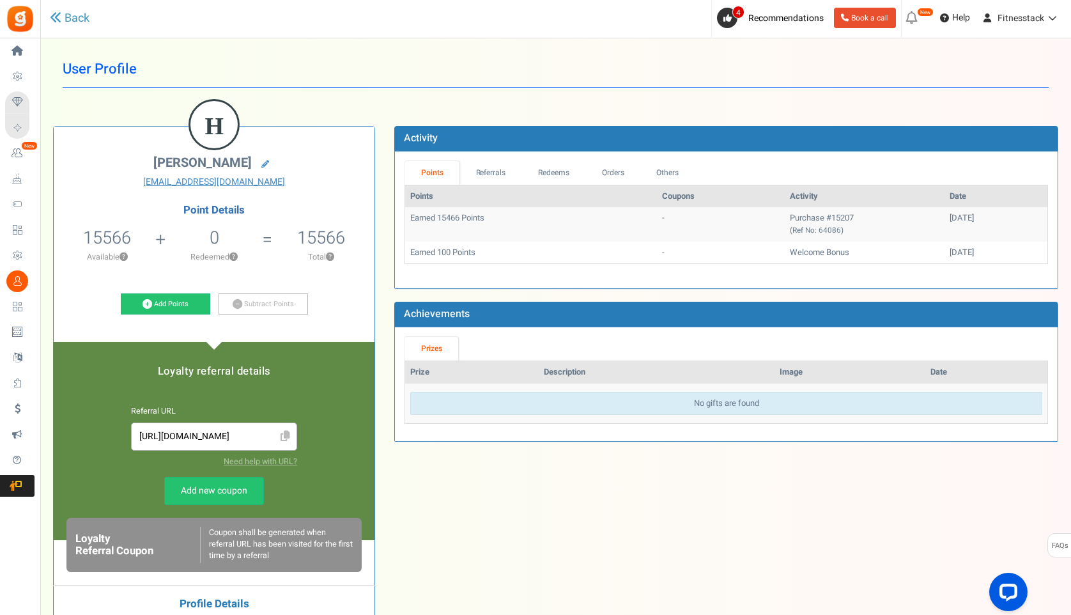
click at [1033, 89] on div "User Profile Back H Hoysala Gowda hoysala207@gmail.com Point Details 15566 1556…" at bounding box center [555, 438] width 1005 height 775
click at [66, 14] on link "Back" at bounding box center [70, 18] width 40 height 17
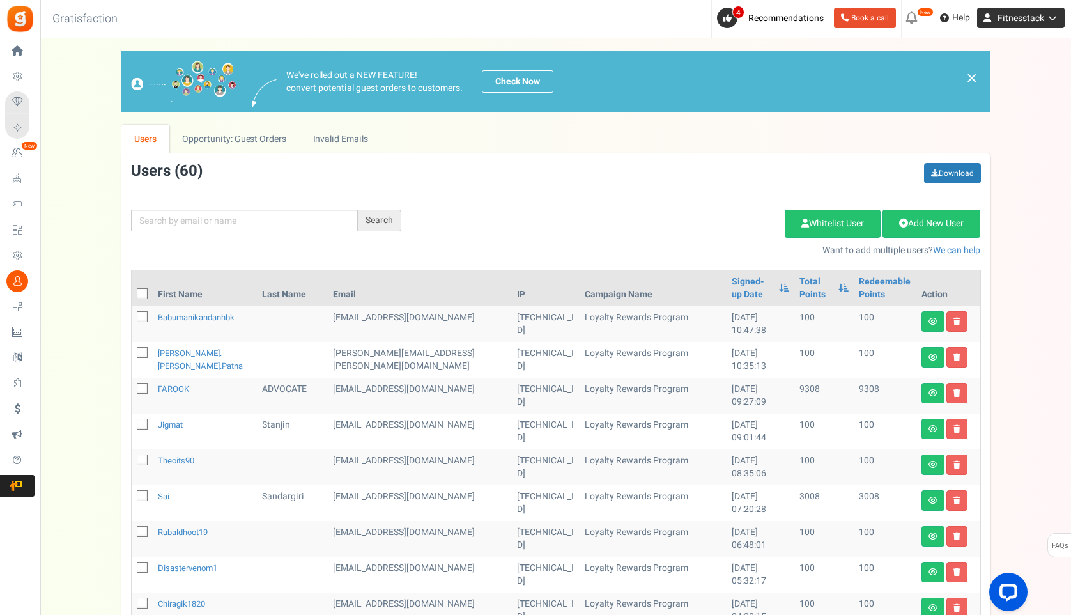
click at [1048, 25] on link "Fitnesstack" at bounding box center [1021, 18] width 88 height 20
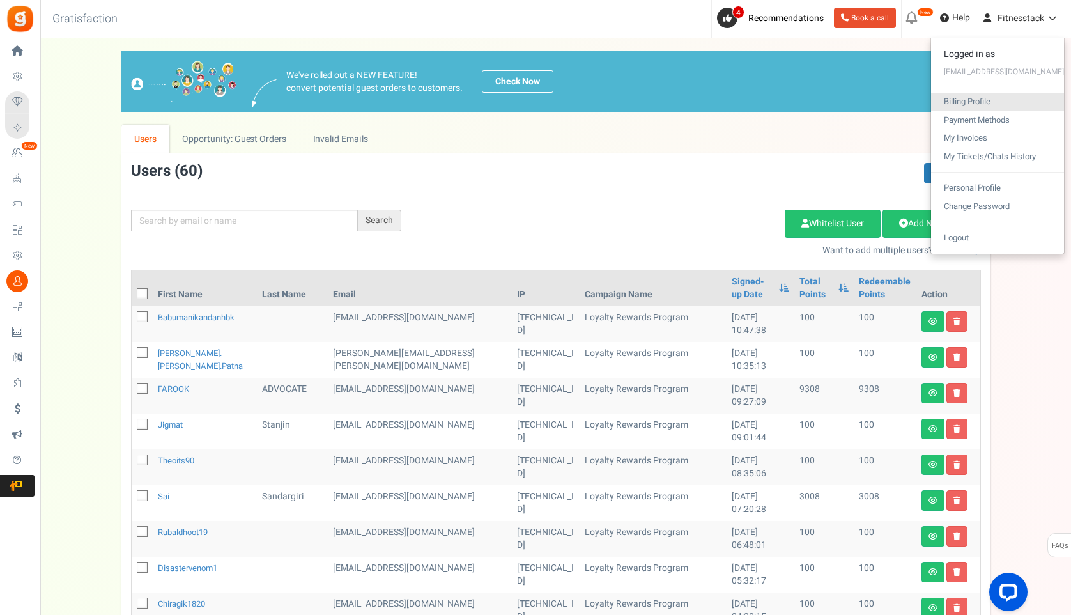
click at [1024, 104] on link "Billing Profile" at bounding box center [997, 102] width 133 height 19
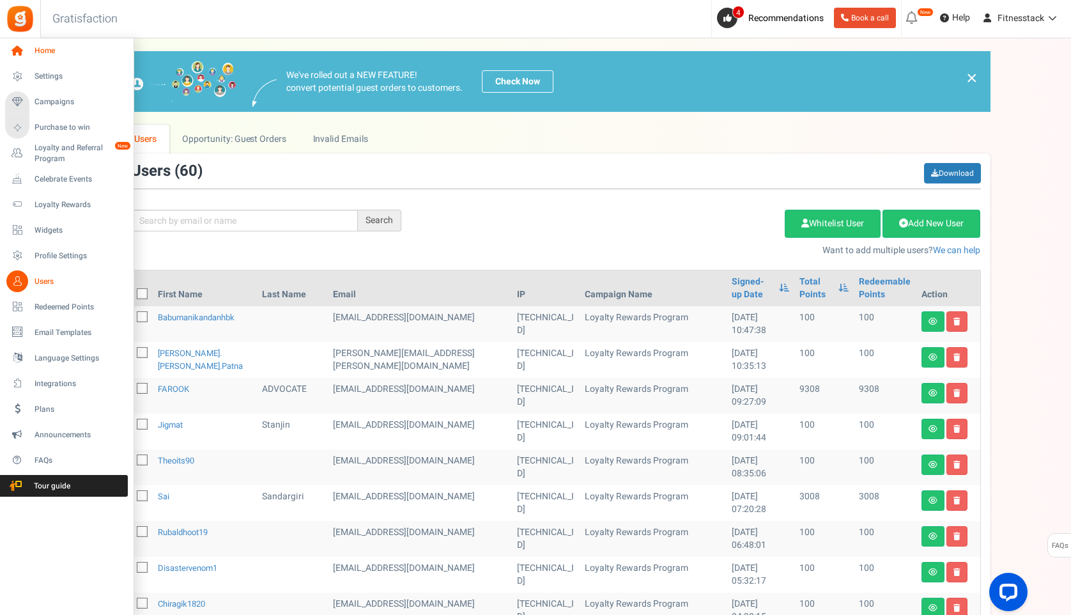
click at [40, 59] on link "Home" at bounding box center [66, 51] width 123 height 22
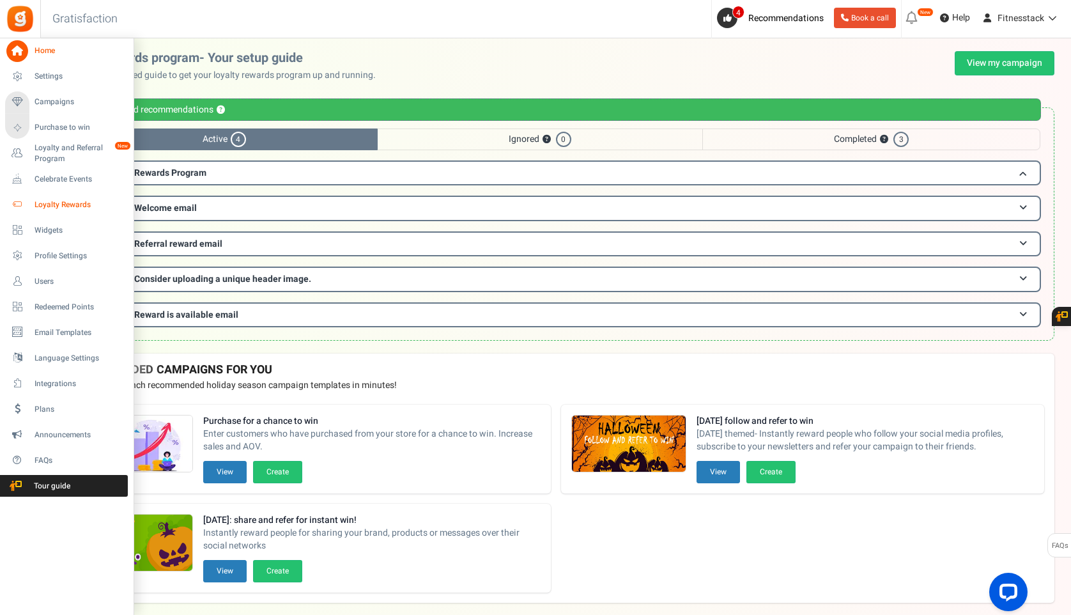
click at [59, 208] on span "Loyalty Rewards" at bounding box center [79, 204] width 89 height 11
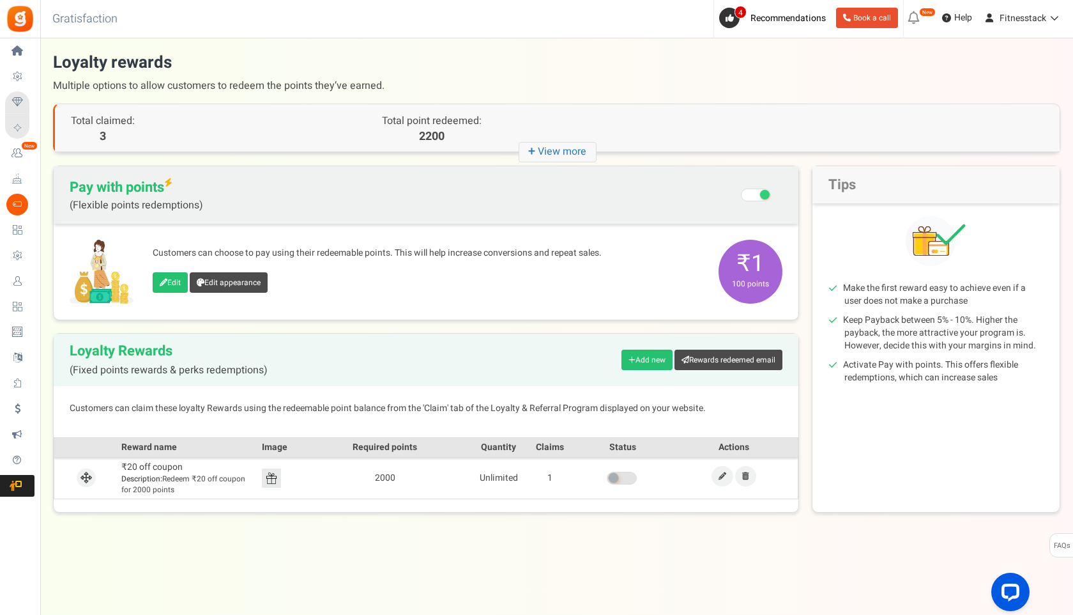
click at [578, 153] on icon "+ View more" at bounding box center [558, 152] width 78 height 20
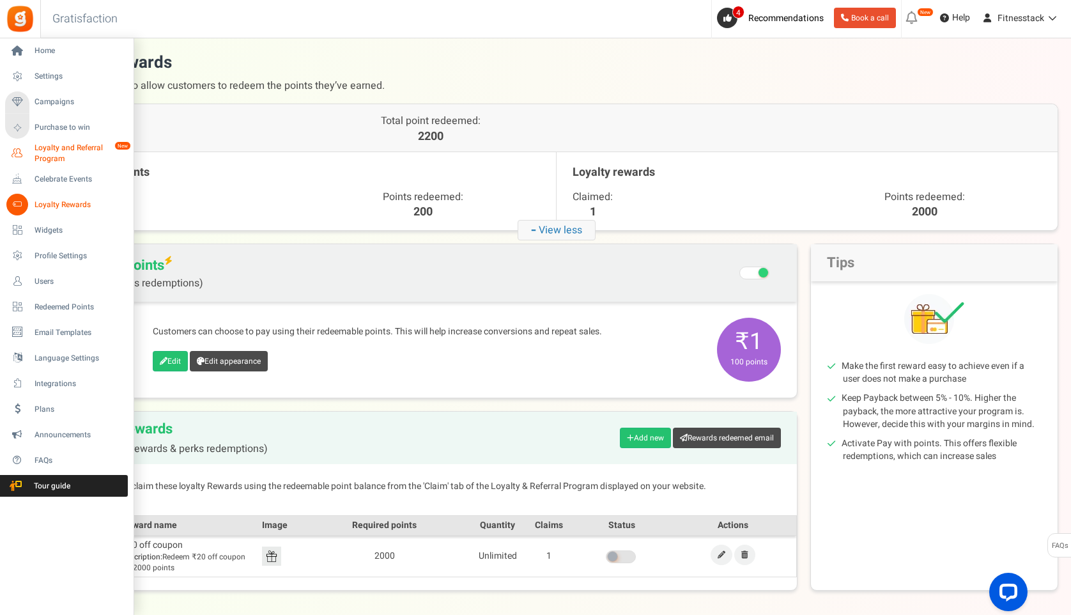
click at [59, 151] on span "Loyalty and Referral Program" at bounding box center [81, 153] width 93 height 22
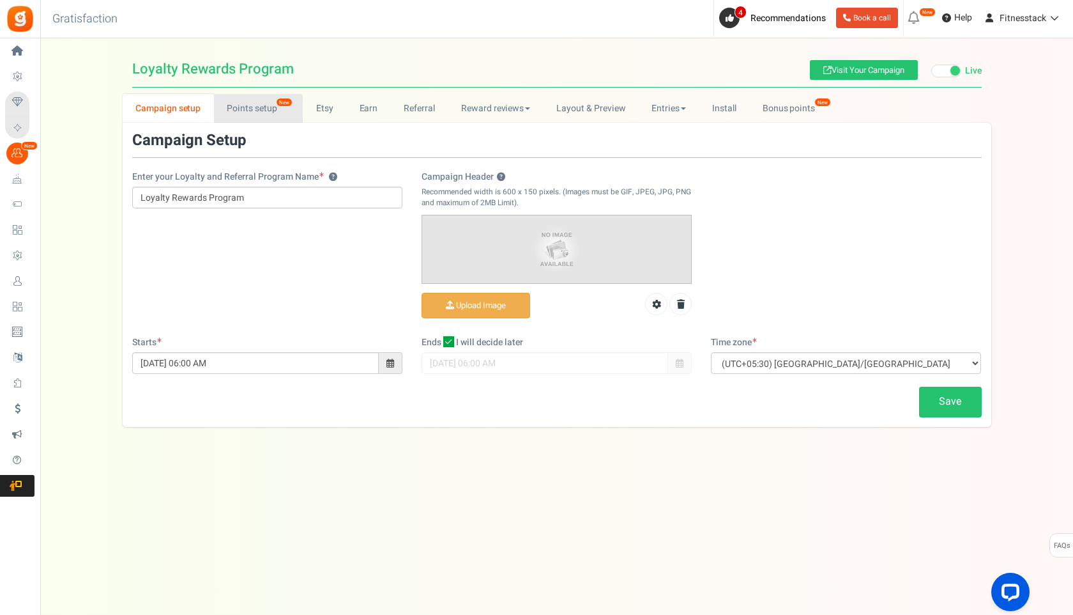
click at [275, 109] on link "Points setup New" at bounding box center [258, 108] width 89 height 29
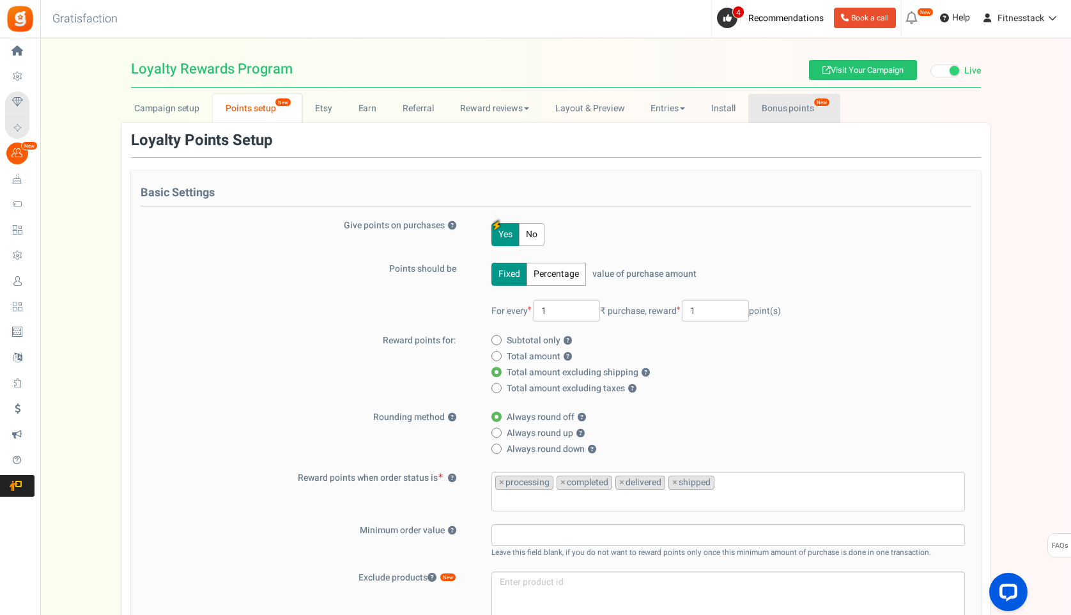
click at [775, 105] on link "Bonus points New" at bounding box center [793, 108] width 91 height 29
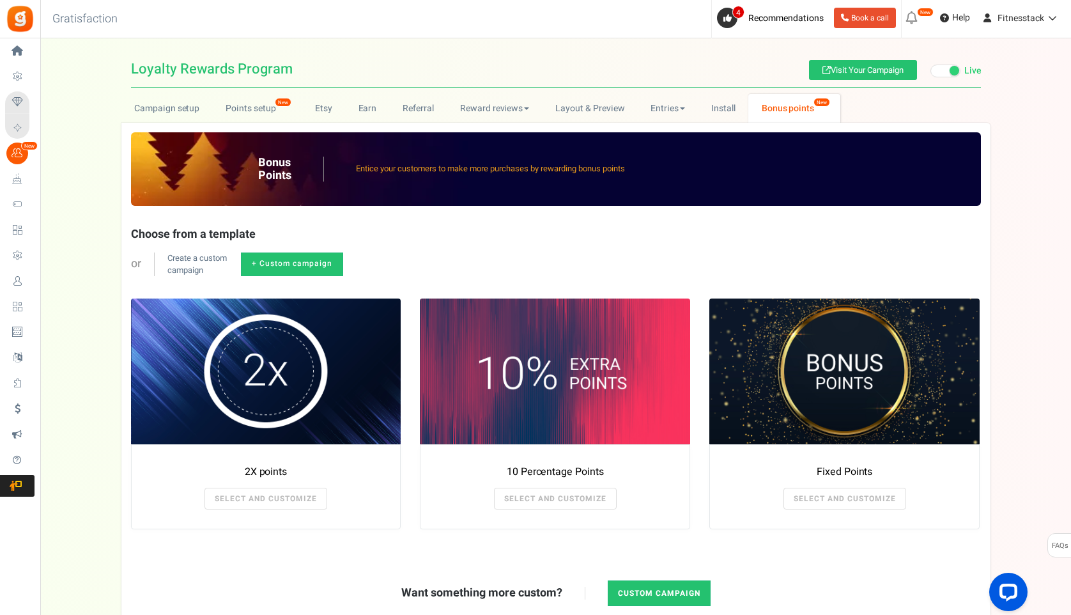
scroll to position [110, 0]
